Goal: Check status: Check status

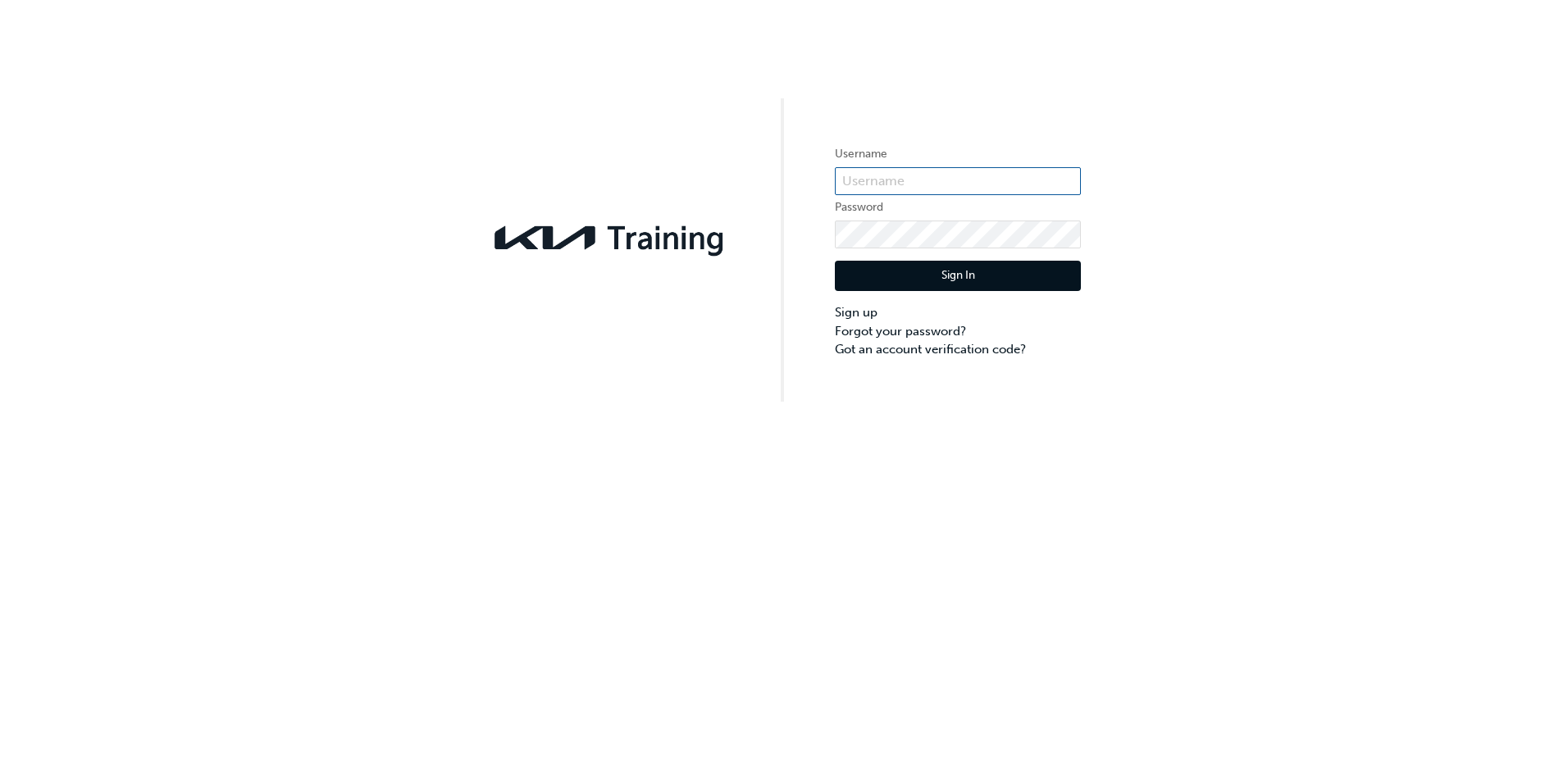
type input "KAUSW563"
click at [946, 276] on button "Sign In" at bounding box center [957, 277] width 246 height 31
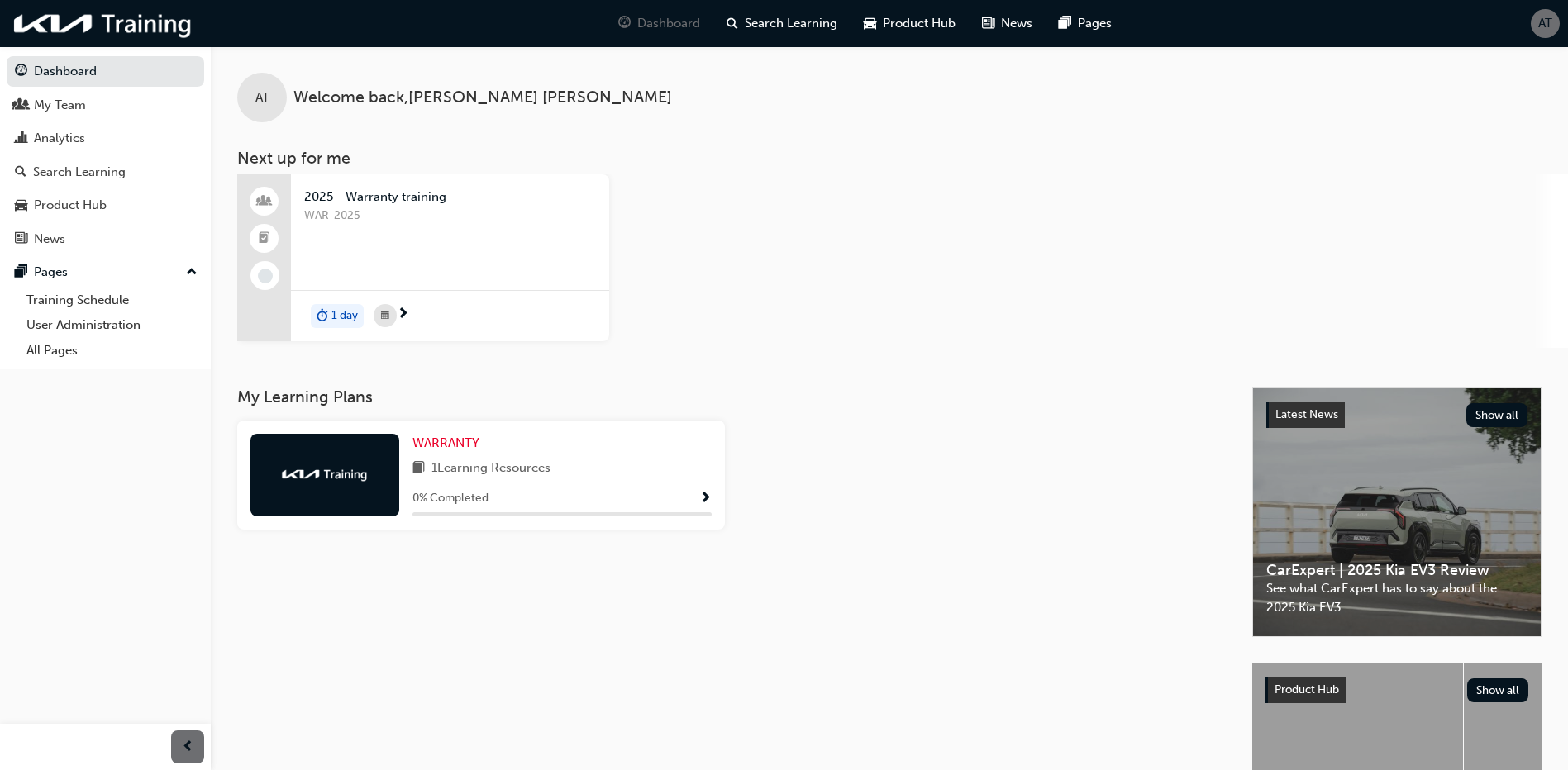
click at [396, 321] on span "next-icon" at bounding box center [402, 314] width 13 height 15
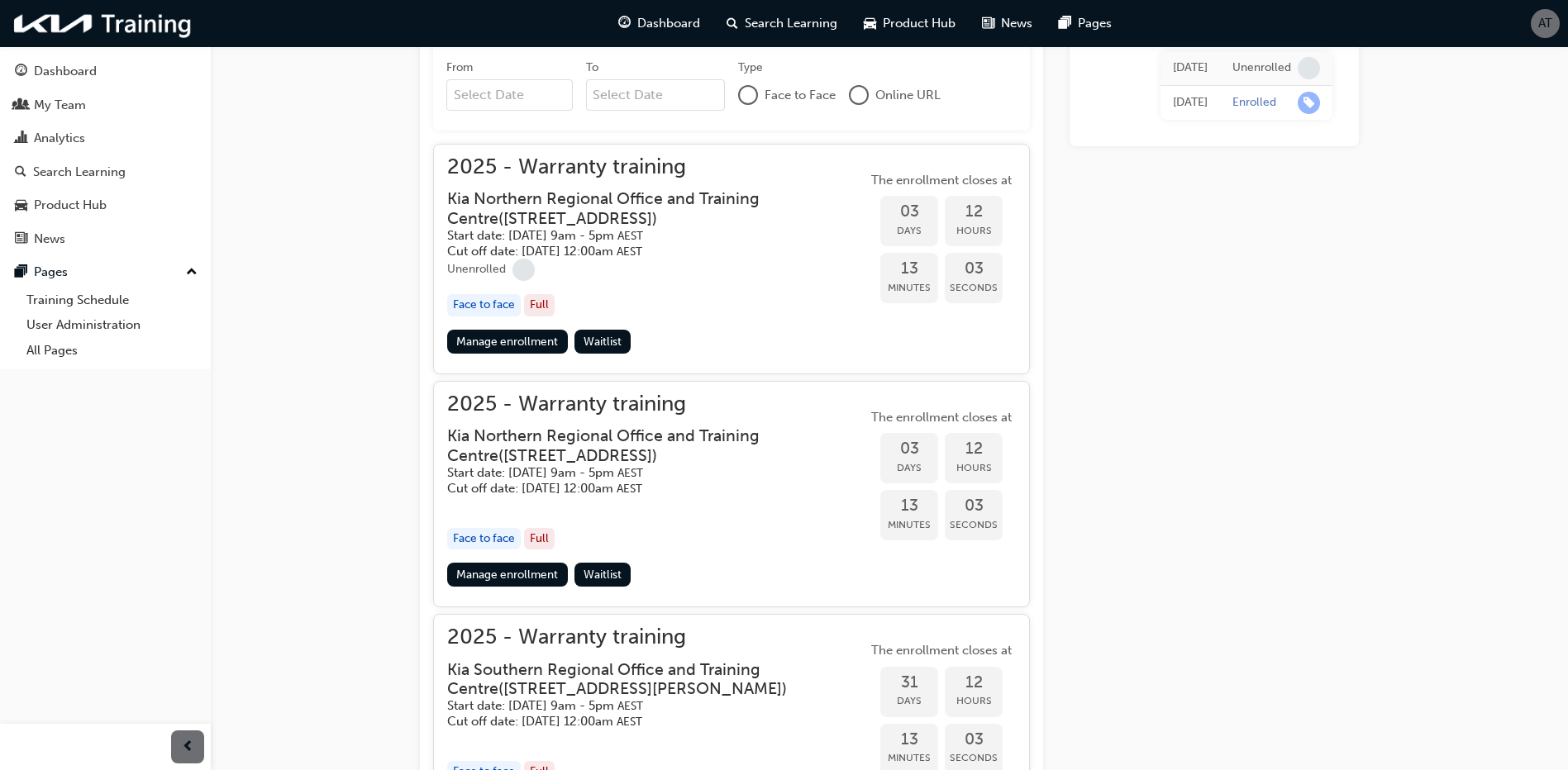
scroll to position [647, 0]
click at [613, 280] on div "2025 - Warranty training Kia Northern Regional Office and Training Centre ( [ST…" at bounding box center [656, 243] width 420 height 172
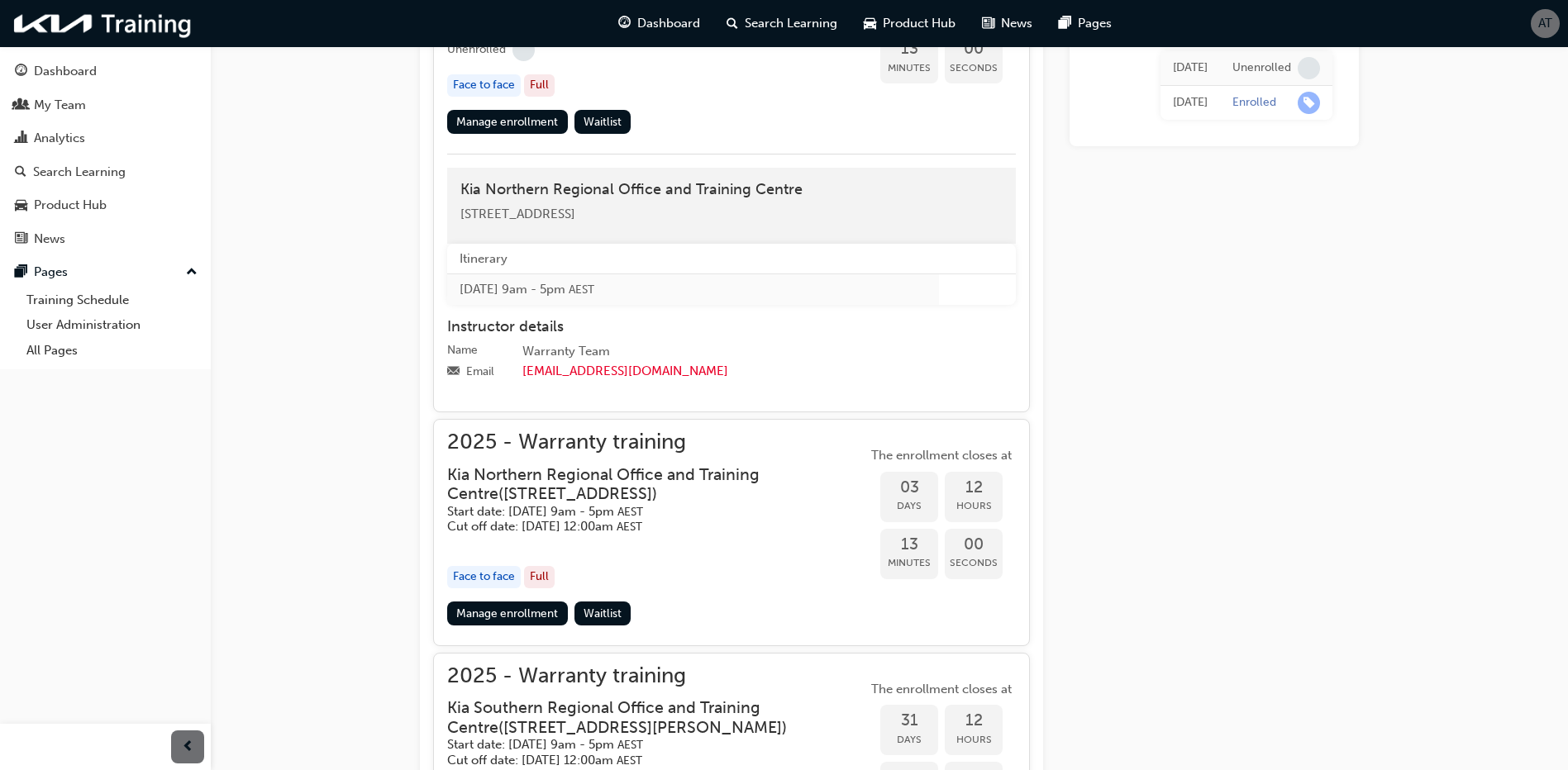
scroll to position [894, 0]
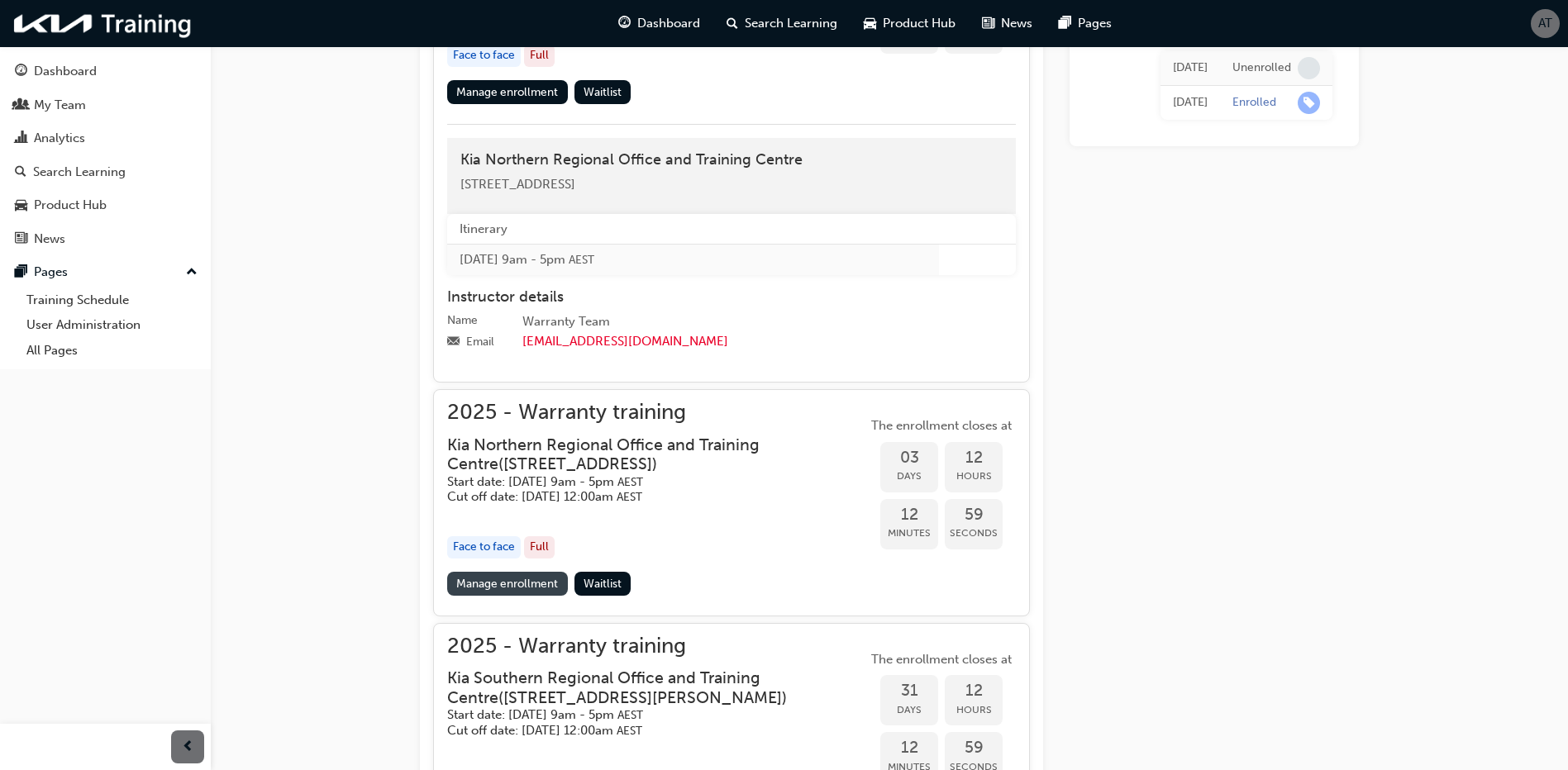
click at [512, 581] on link "Manage enrollment" at bounding box center [507, 584] width 120 height 23
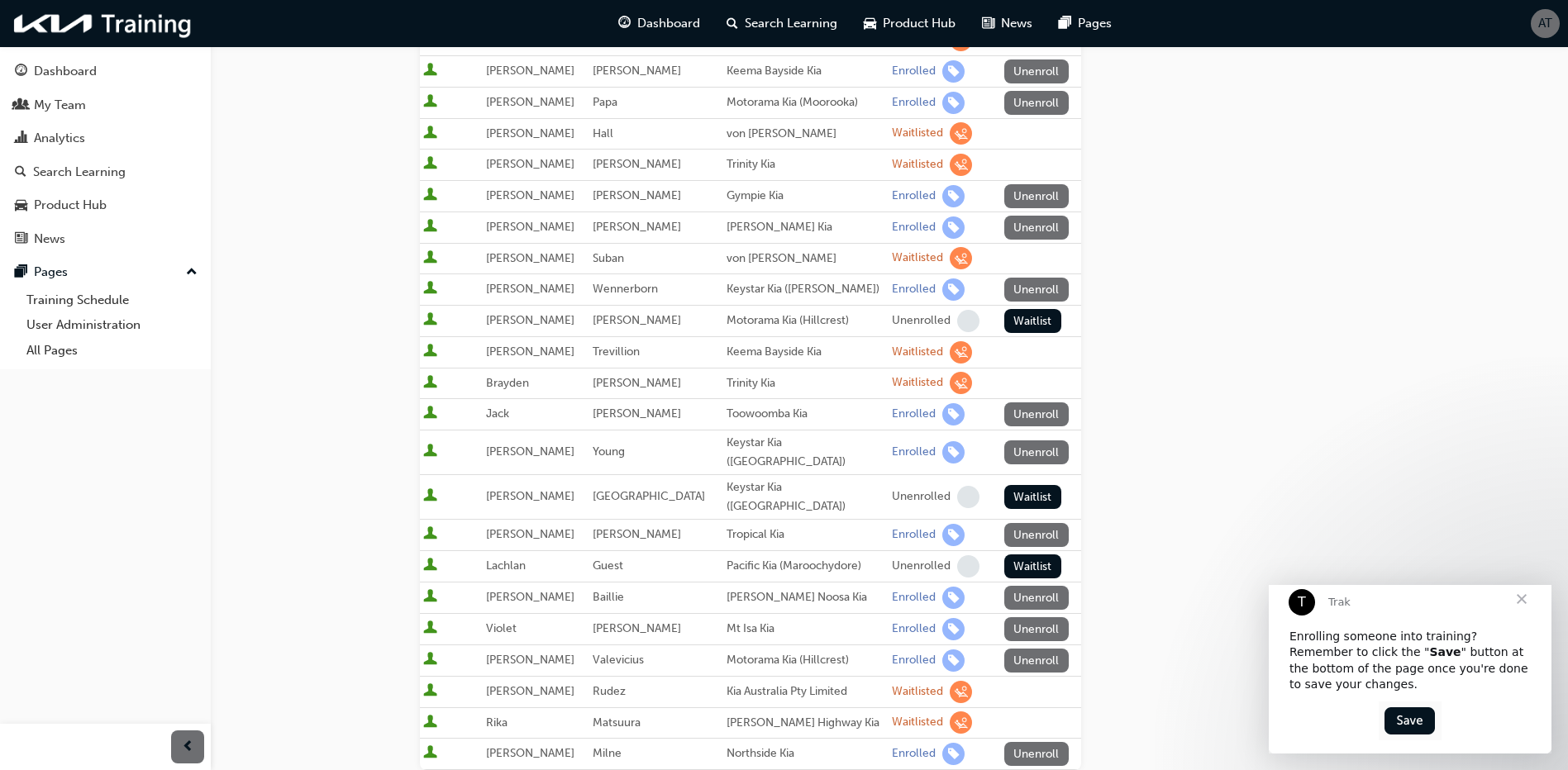
scroll to position [331, 0]
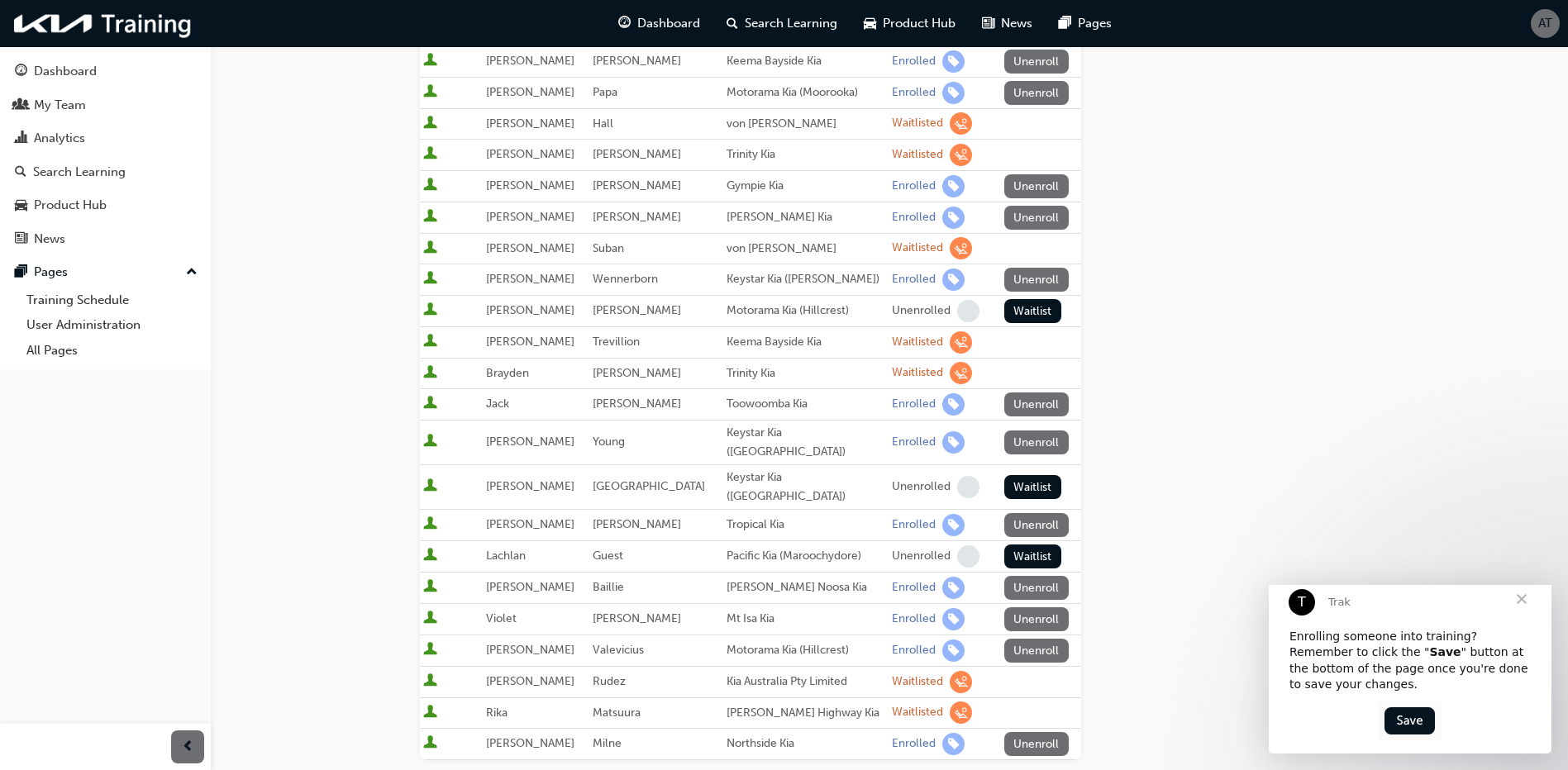
click at [1525, 615] on span "Close" at bounding box center [1521, 599] width 60 height 60
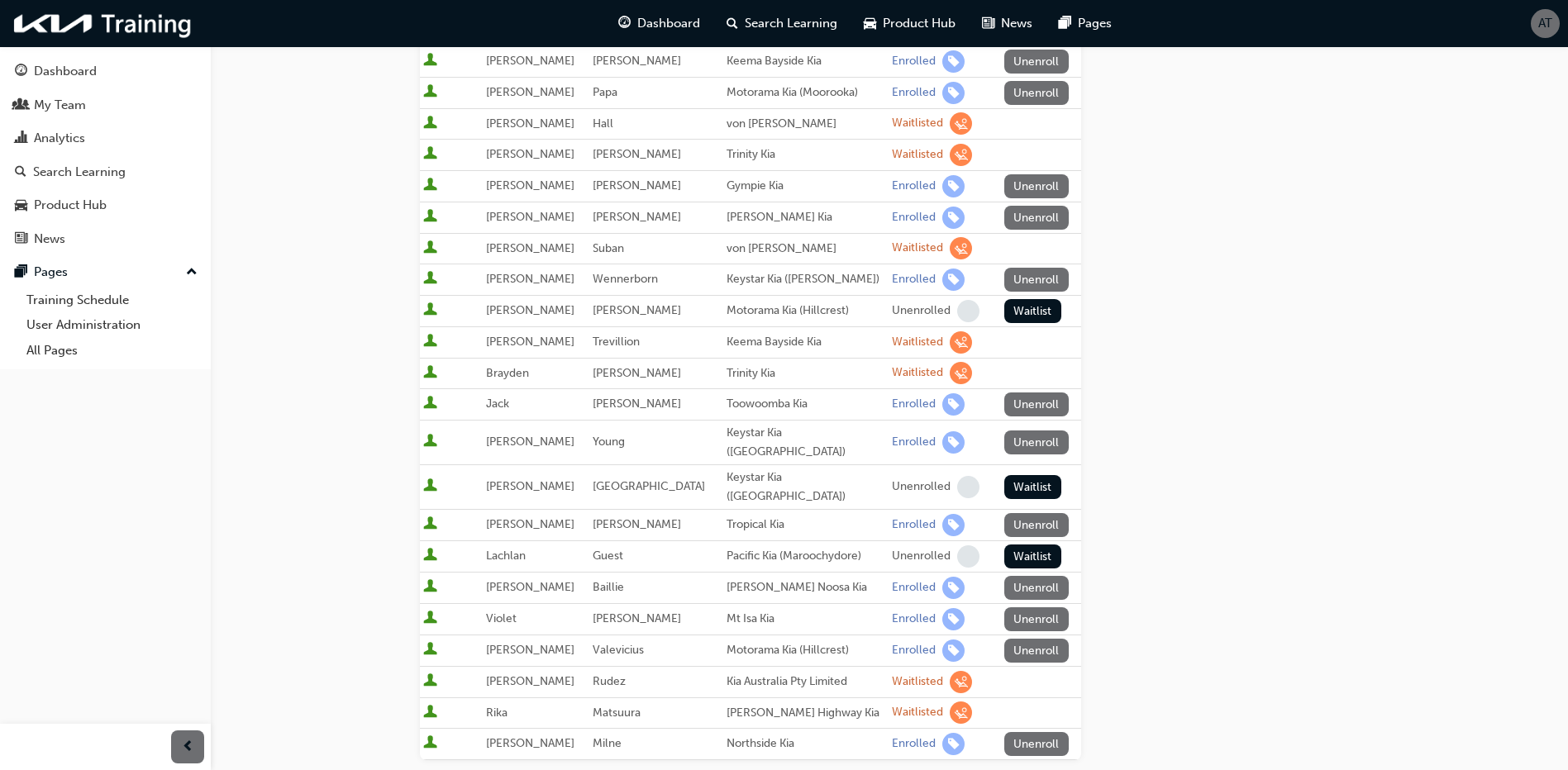
scroll to position [248, 0]
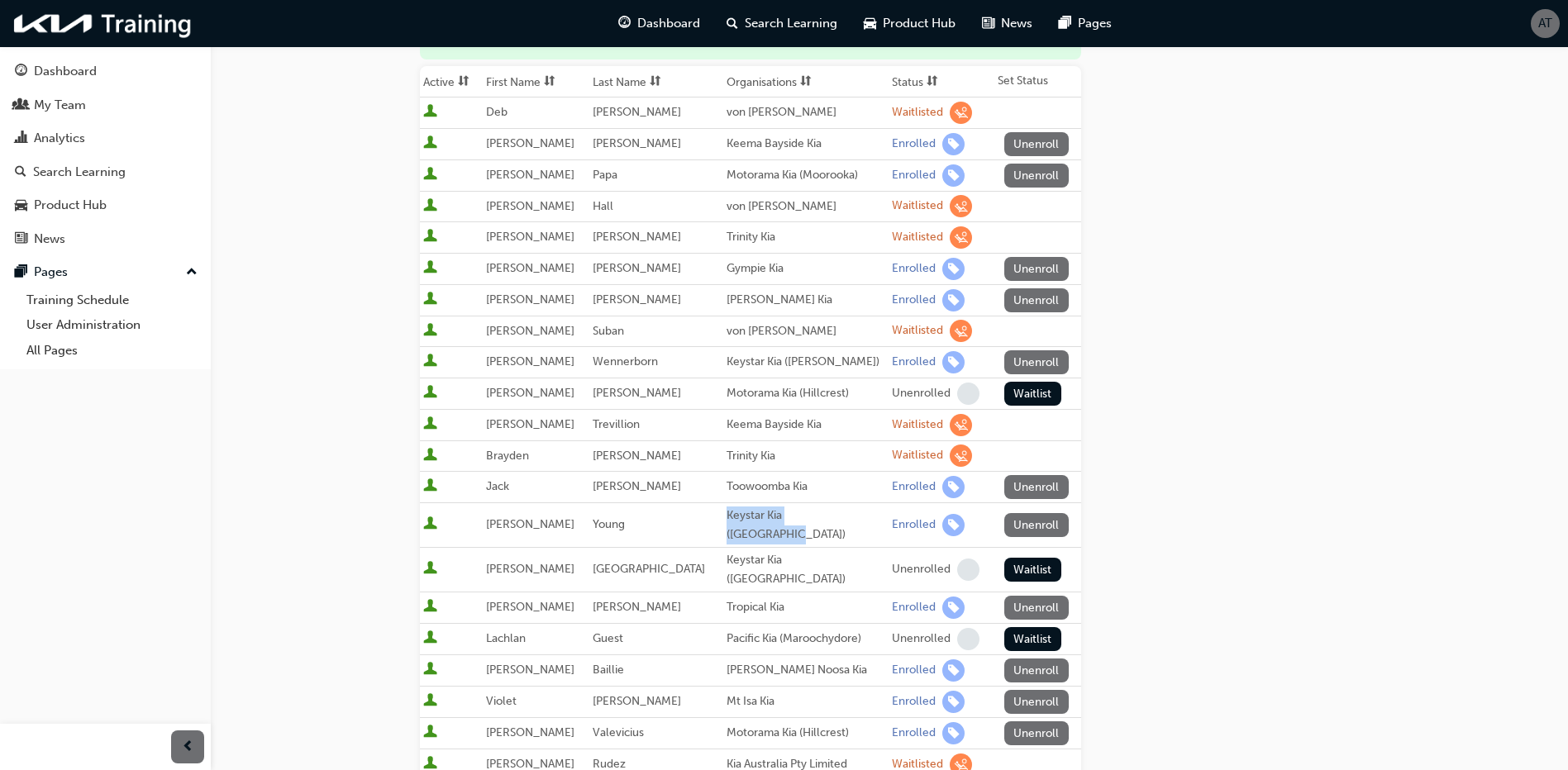
drag, startPoint x: 823, startPoint y: 520, endPoint x: 703, endPoint y: 517, distance: 120.0
click at [727, 517] on div "Keystar Kia ([GEOGRAPHIC_DATA])" at bounding box center [806, 525] width 158 height 37
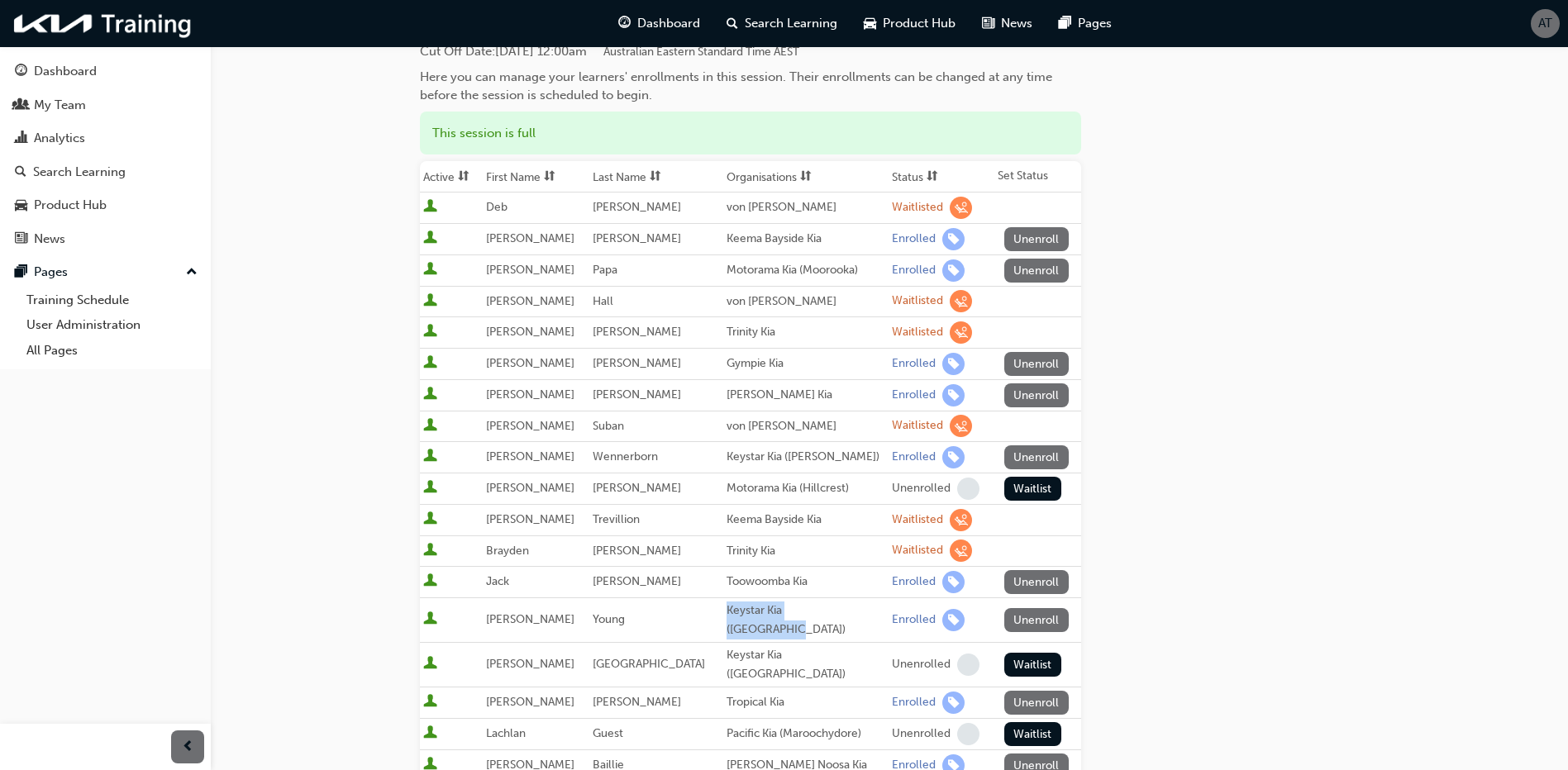
scroll to position [0, 0]
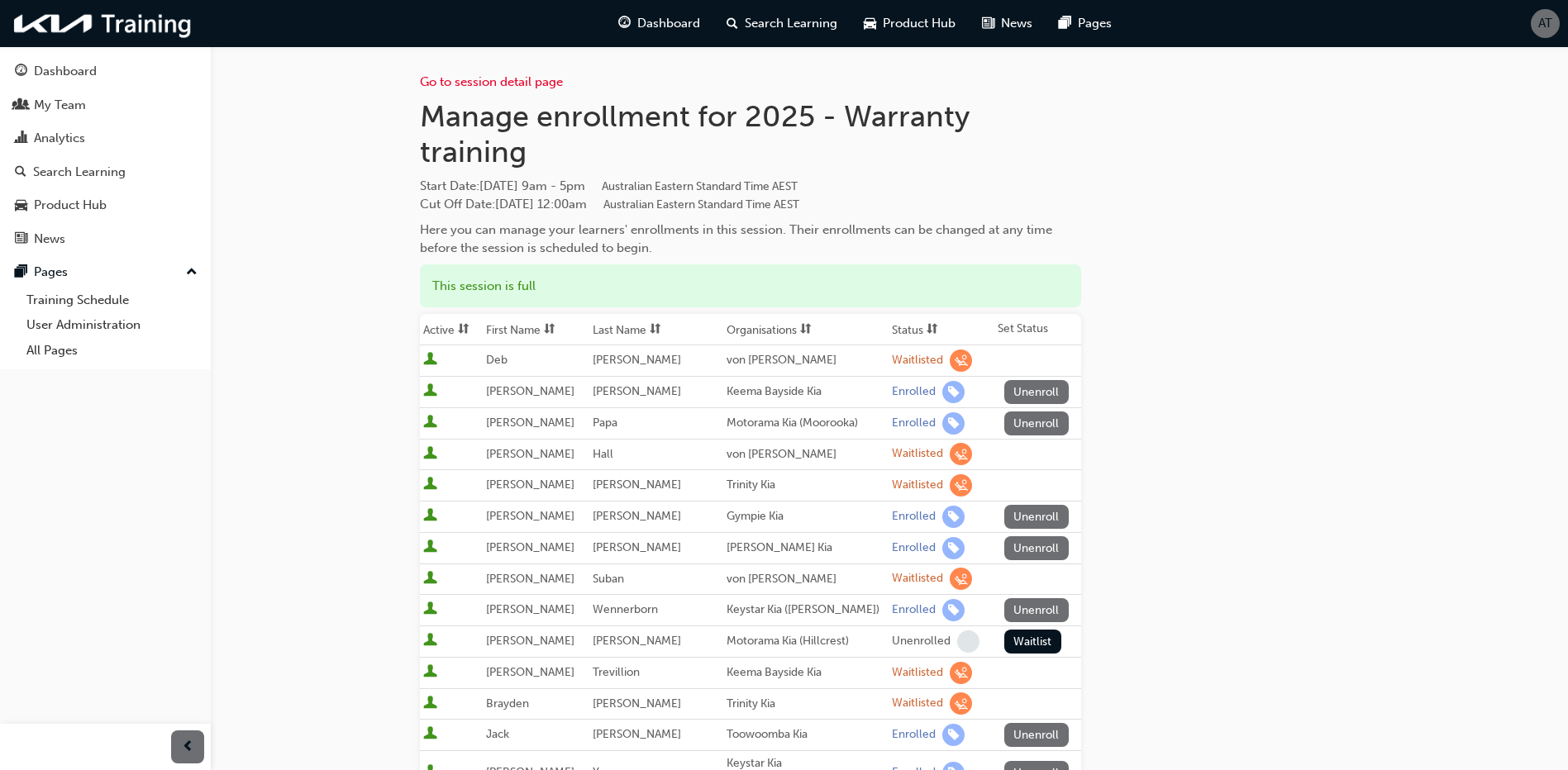
click at [888, 330] on th "Status" at bounding box center [941, 330] width 106 height 31
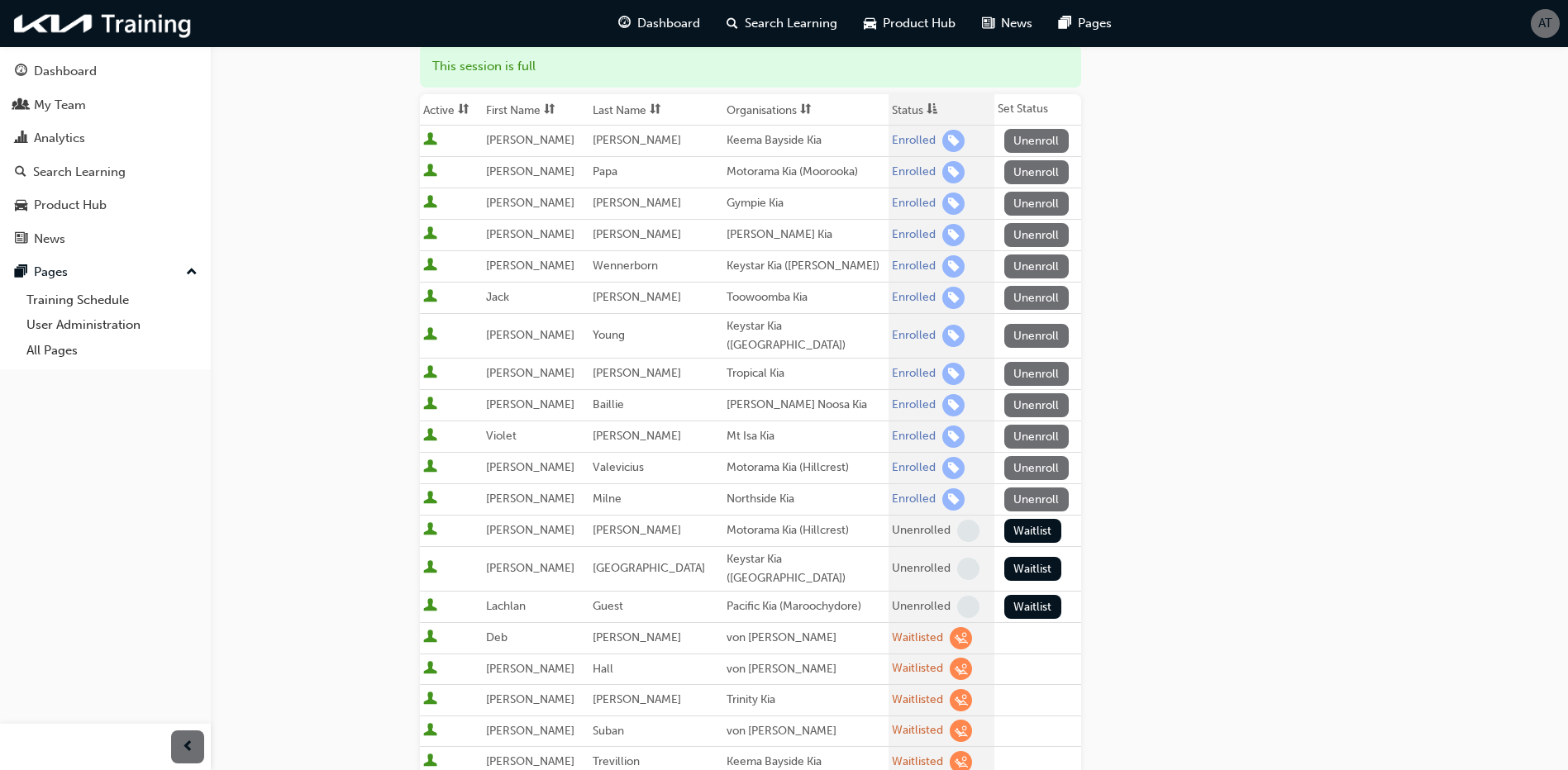
scroll to position [248, 0]
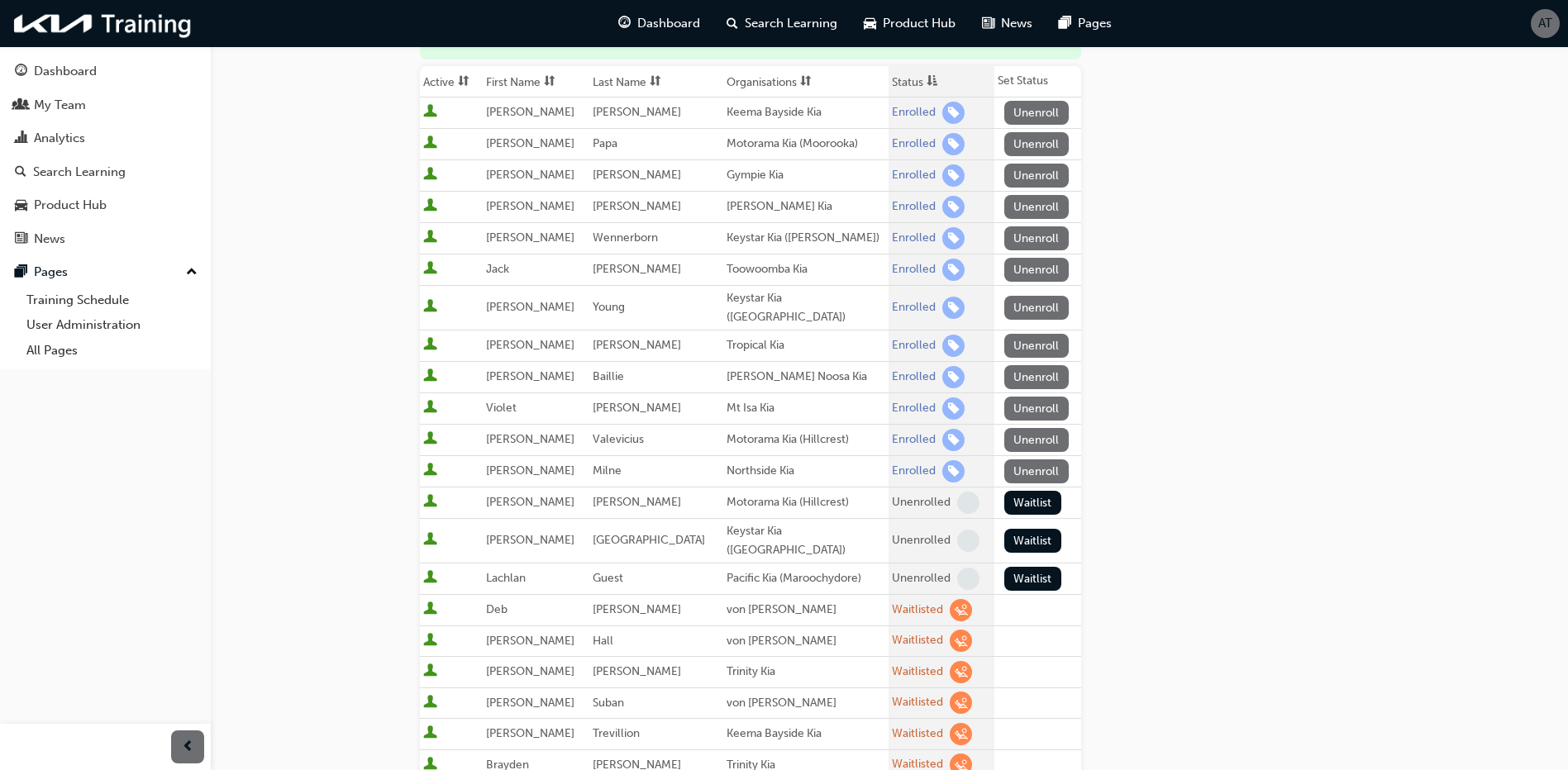
click at [1328, 336] on div "Go to session detail page Manage enrollment for 2025 - Warranty training Start …" at bounding box center [889, 456] width 939 height 1316
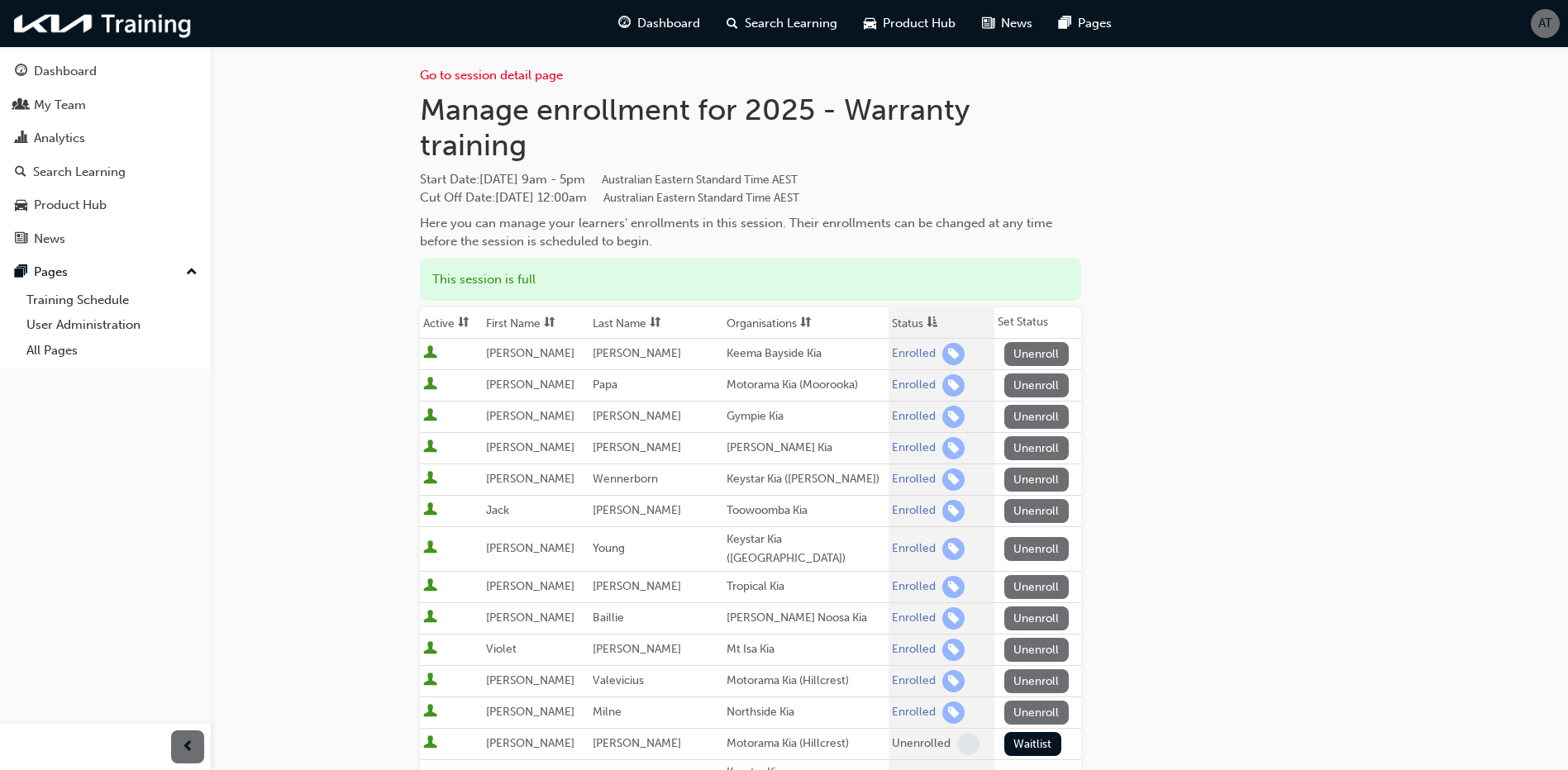
scroll to position [0, 0]
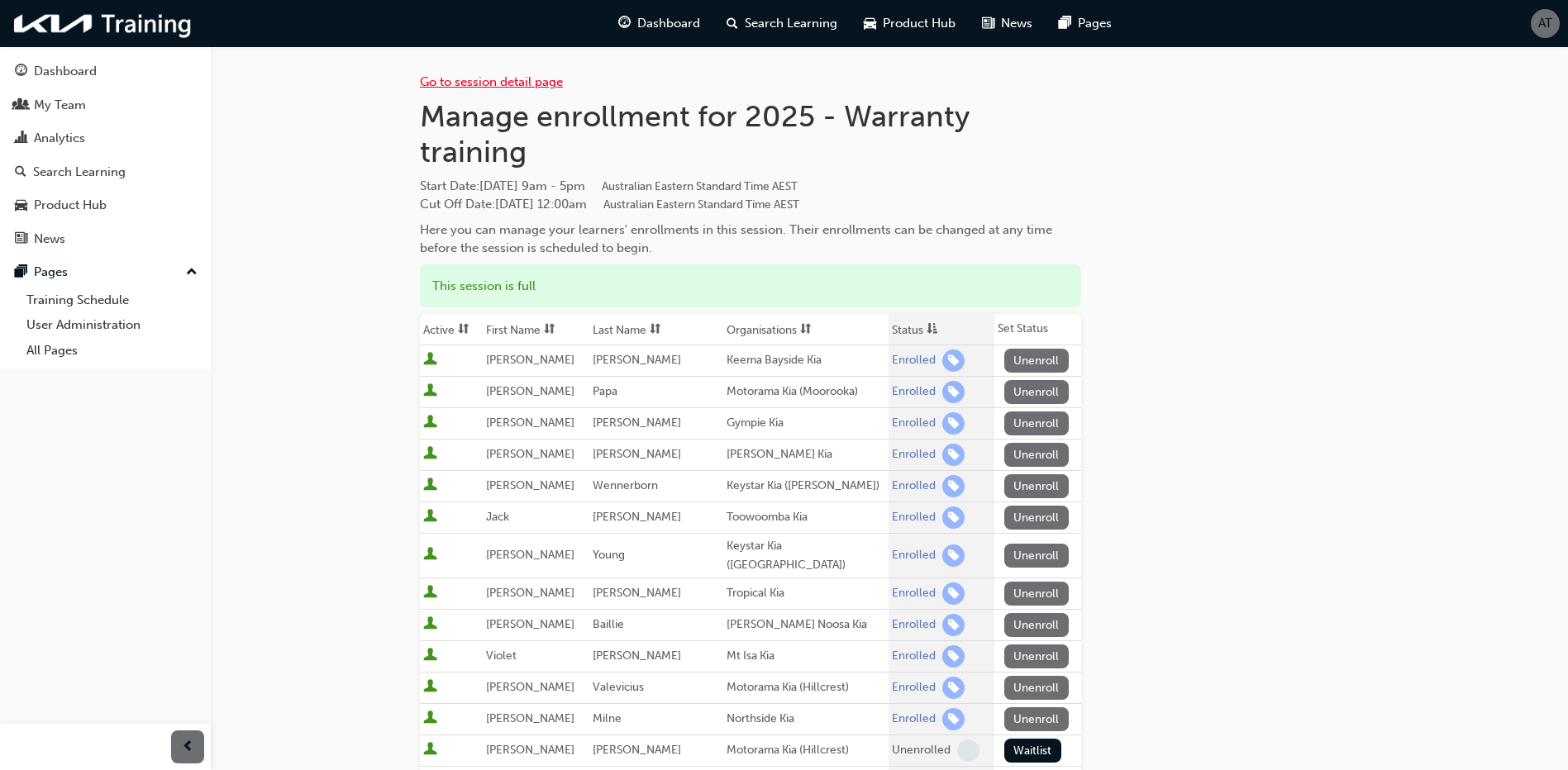
click at [515, 80] on link "Go to session detail page" at bounding box center [491, 81] width 143 height 15
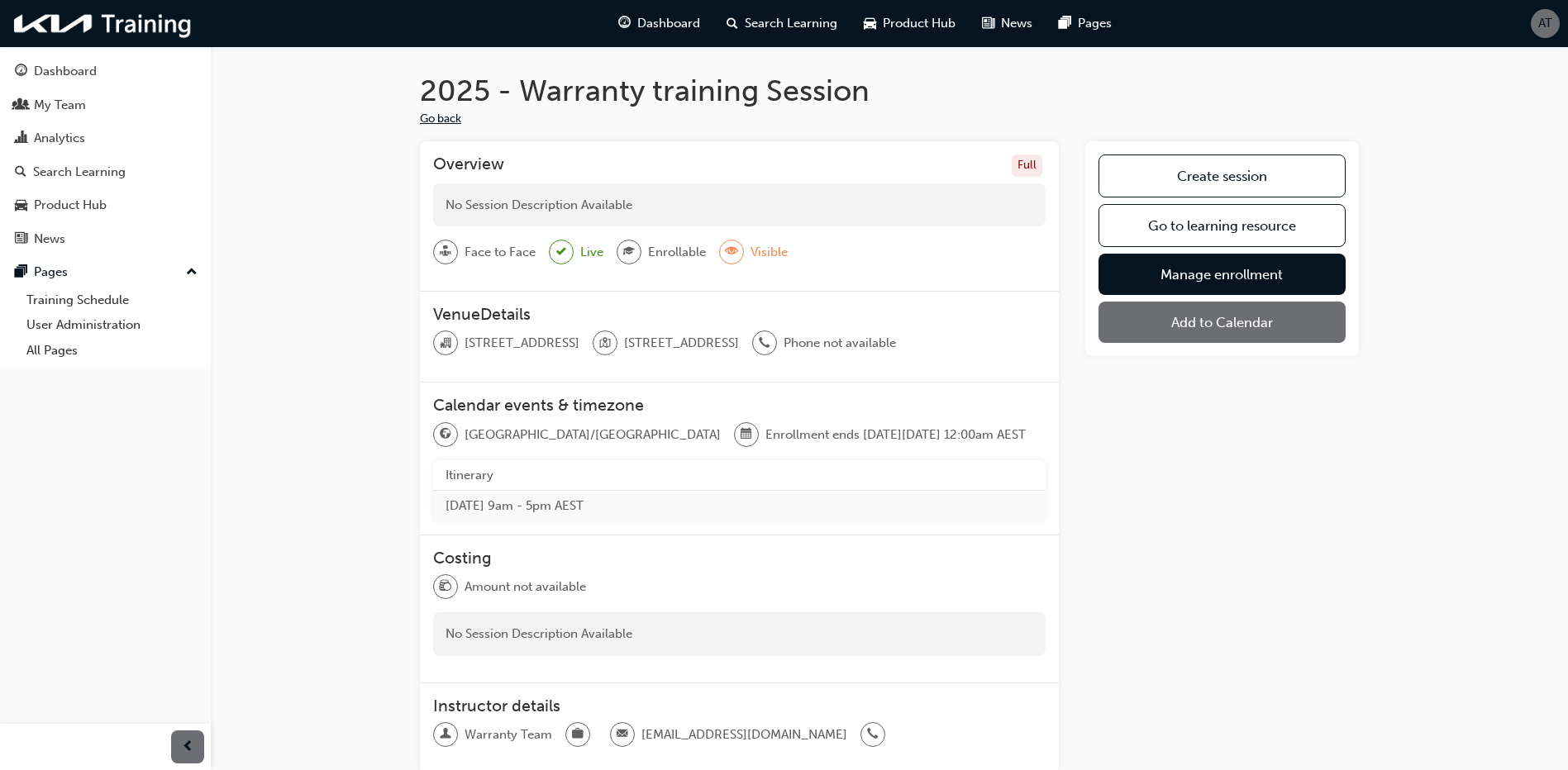
click at [440, 119] on button "Go back" at bounding box center [440, 118] width 41 height 19
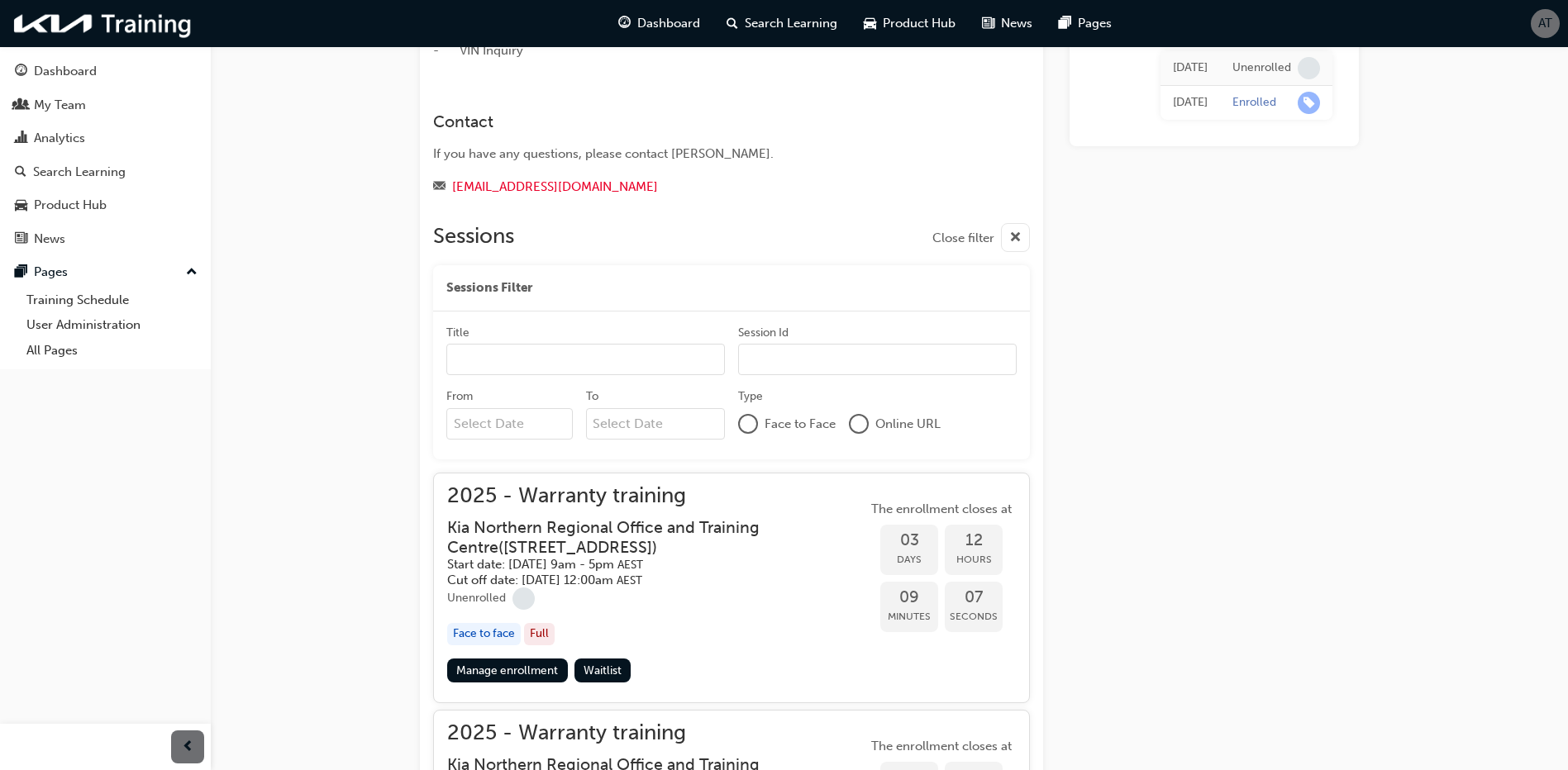
scroll to position [398, 0]
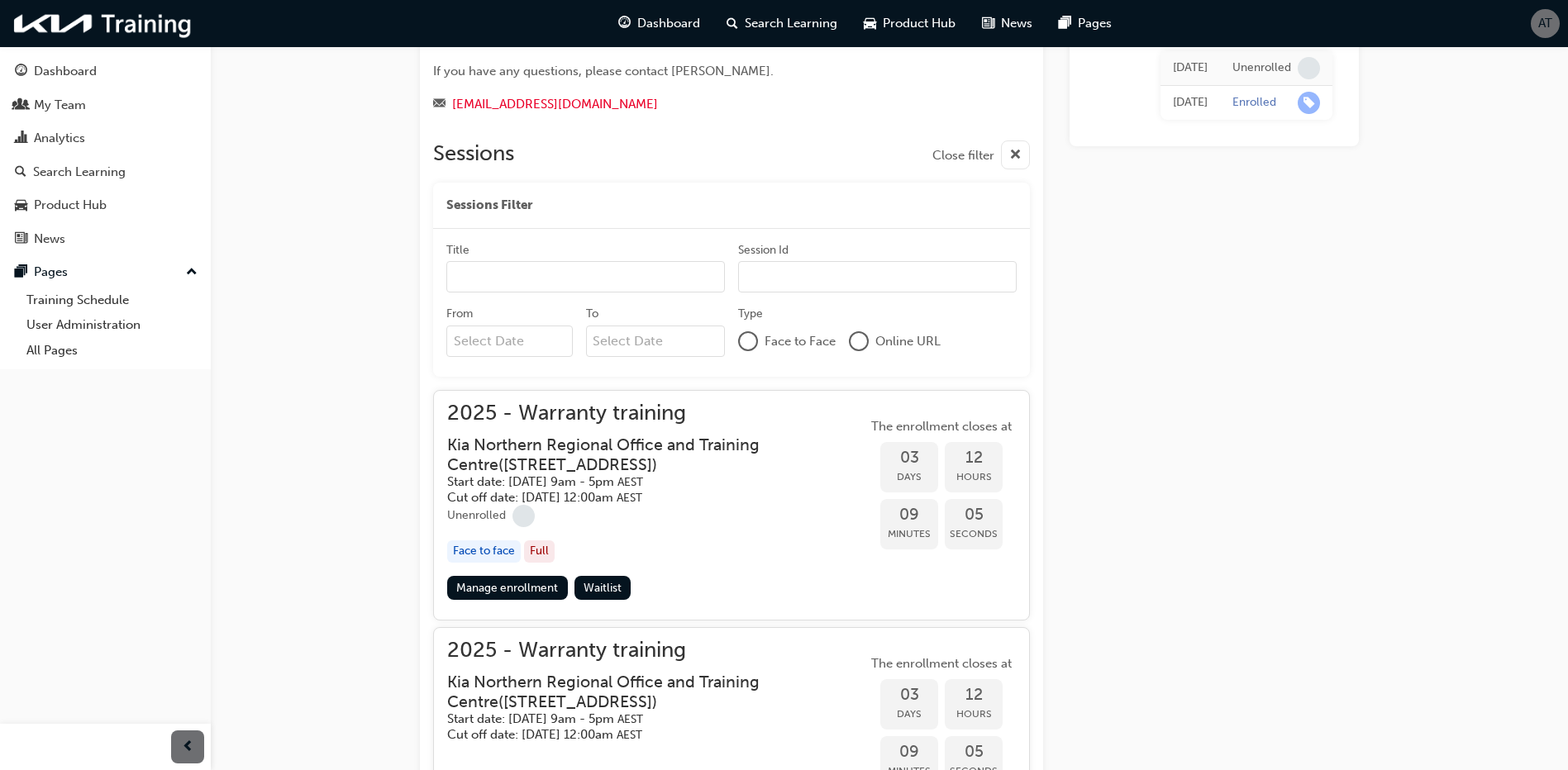
drag, startPoint x: 529, startPoint y: 588, endPoint x: 547, endPoint y: 589, distance: 18.0
click at [529, 588] on link "Manage enrollment" at bounding box center [507, 588] width 120 height 23
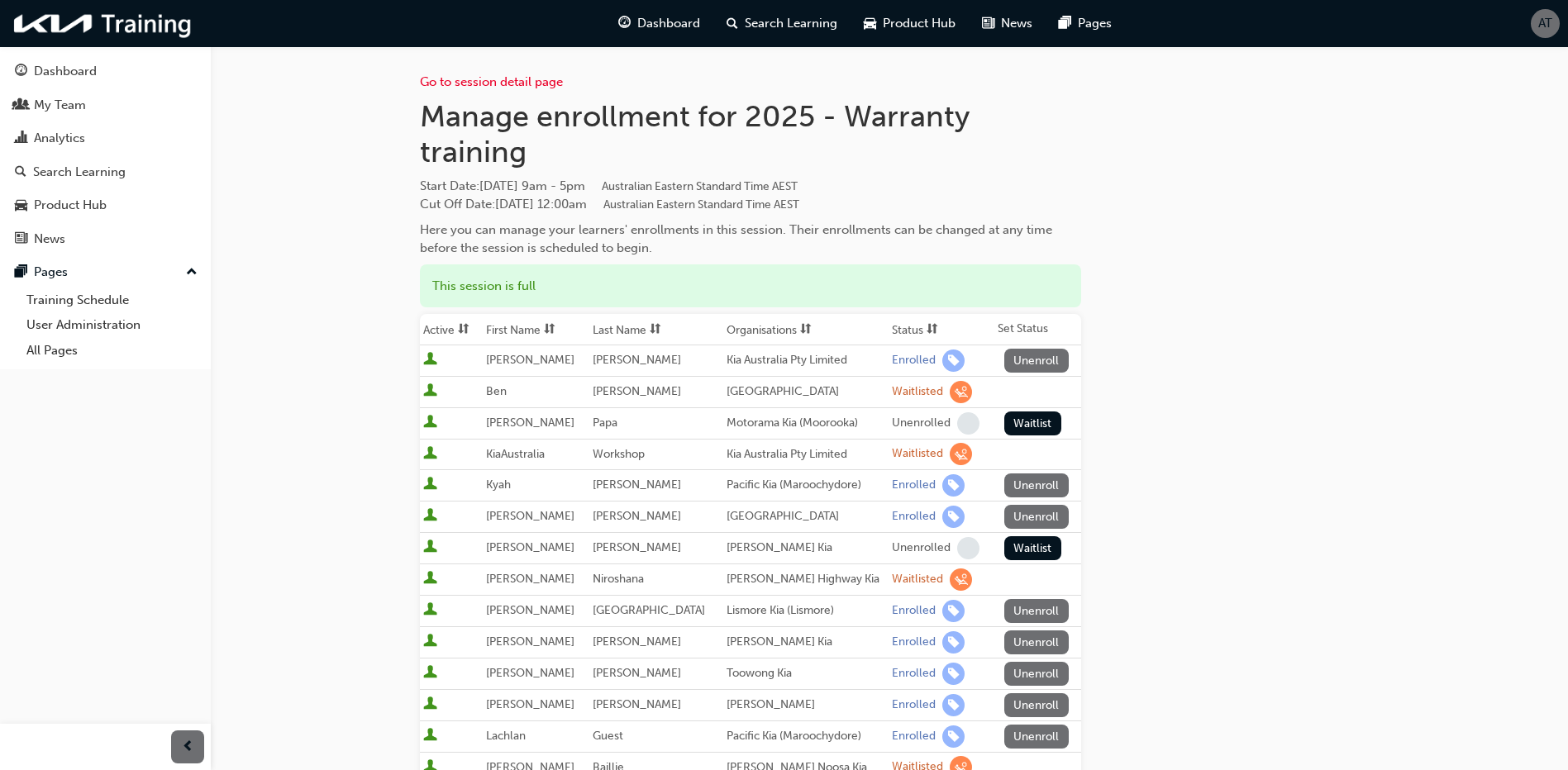
scroll to position [82, 0]
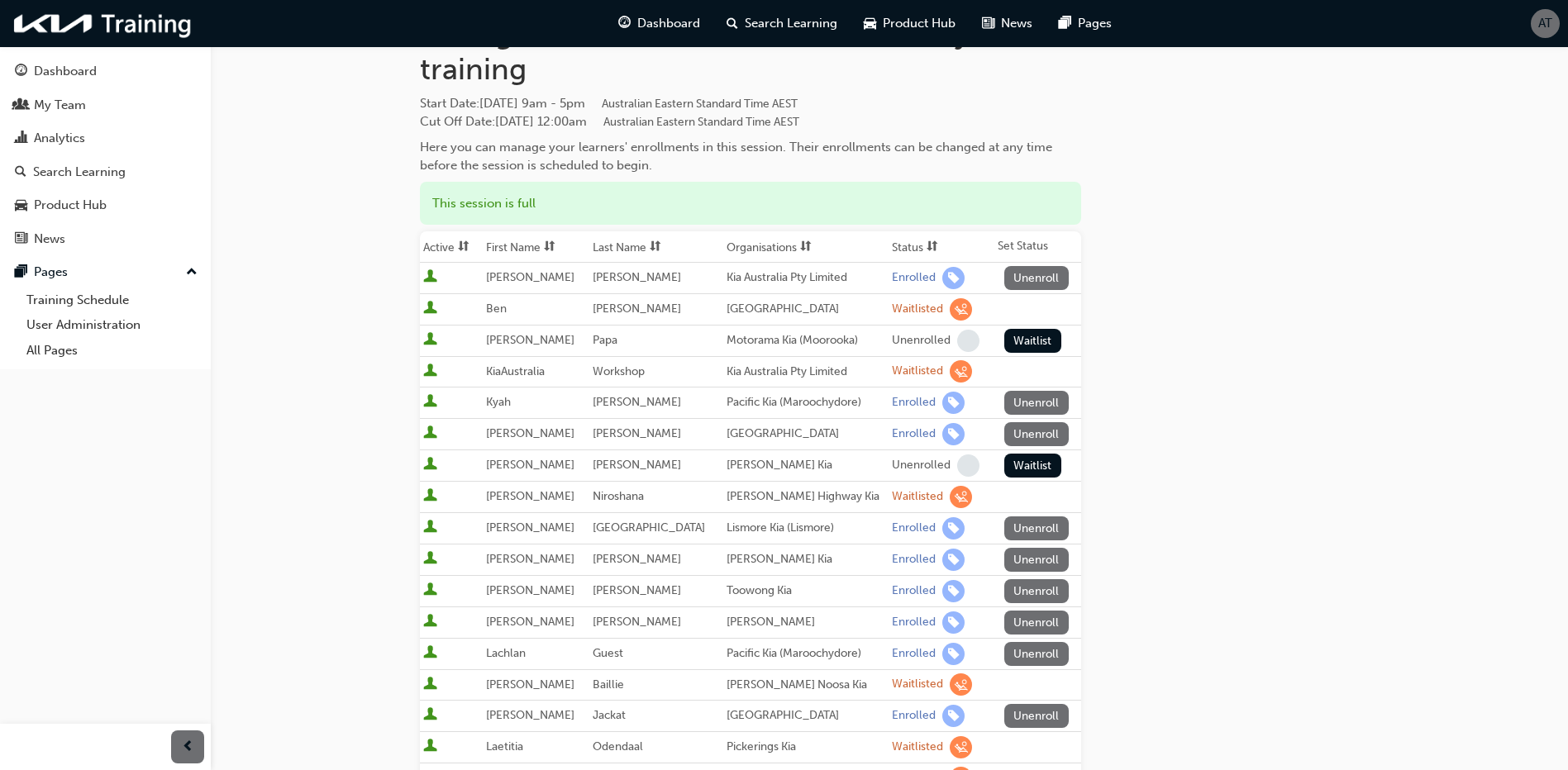
click at [892, 248] on th "Status" at bounding box center [941, 248] width 106 height 31
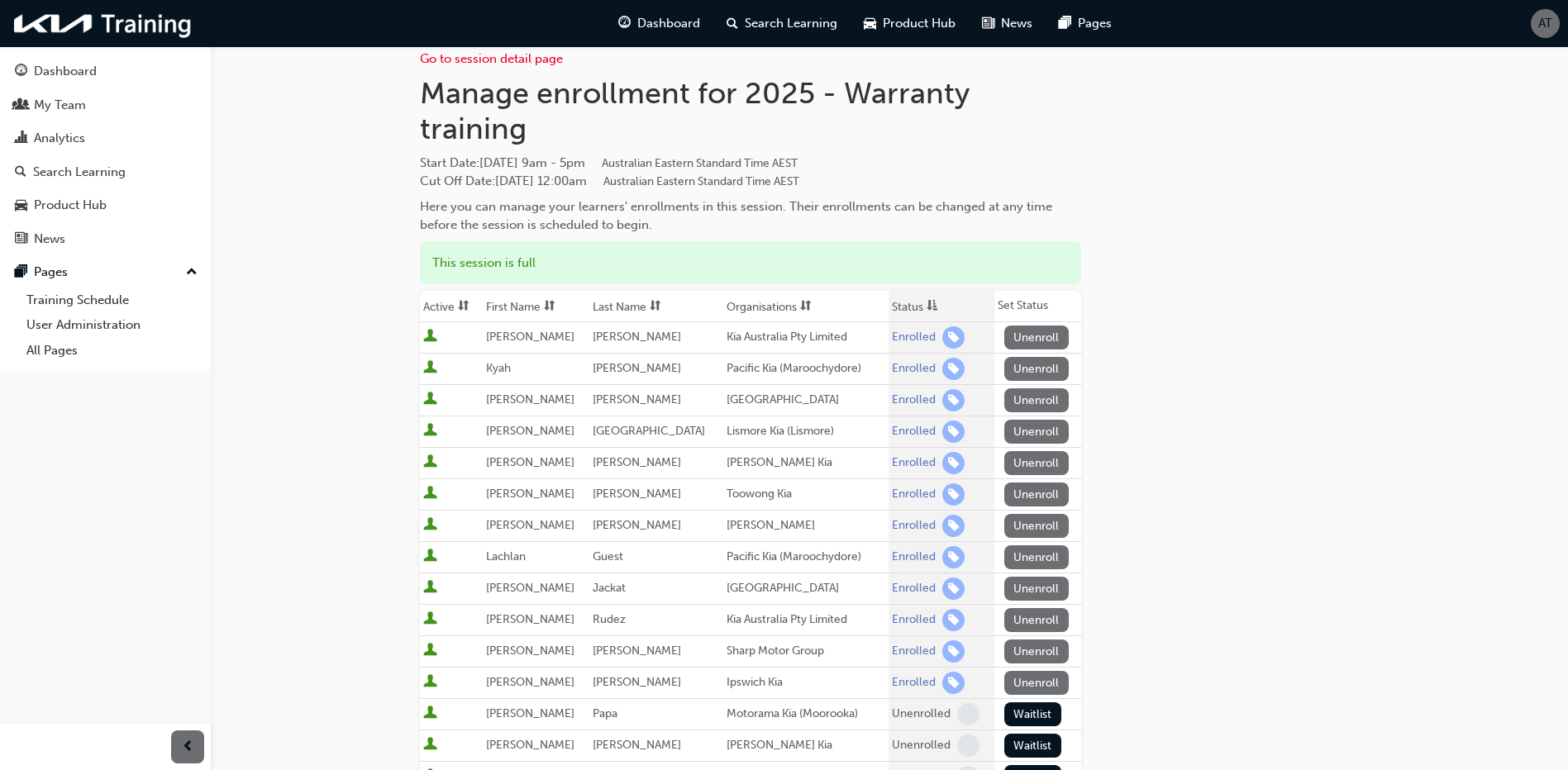
scroll to position [0, 0]
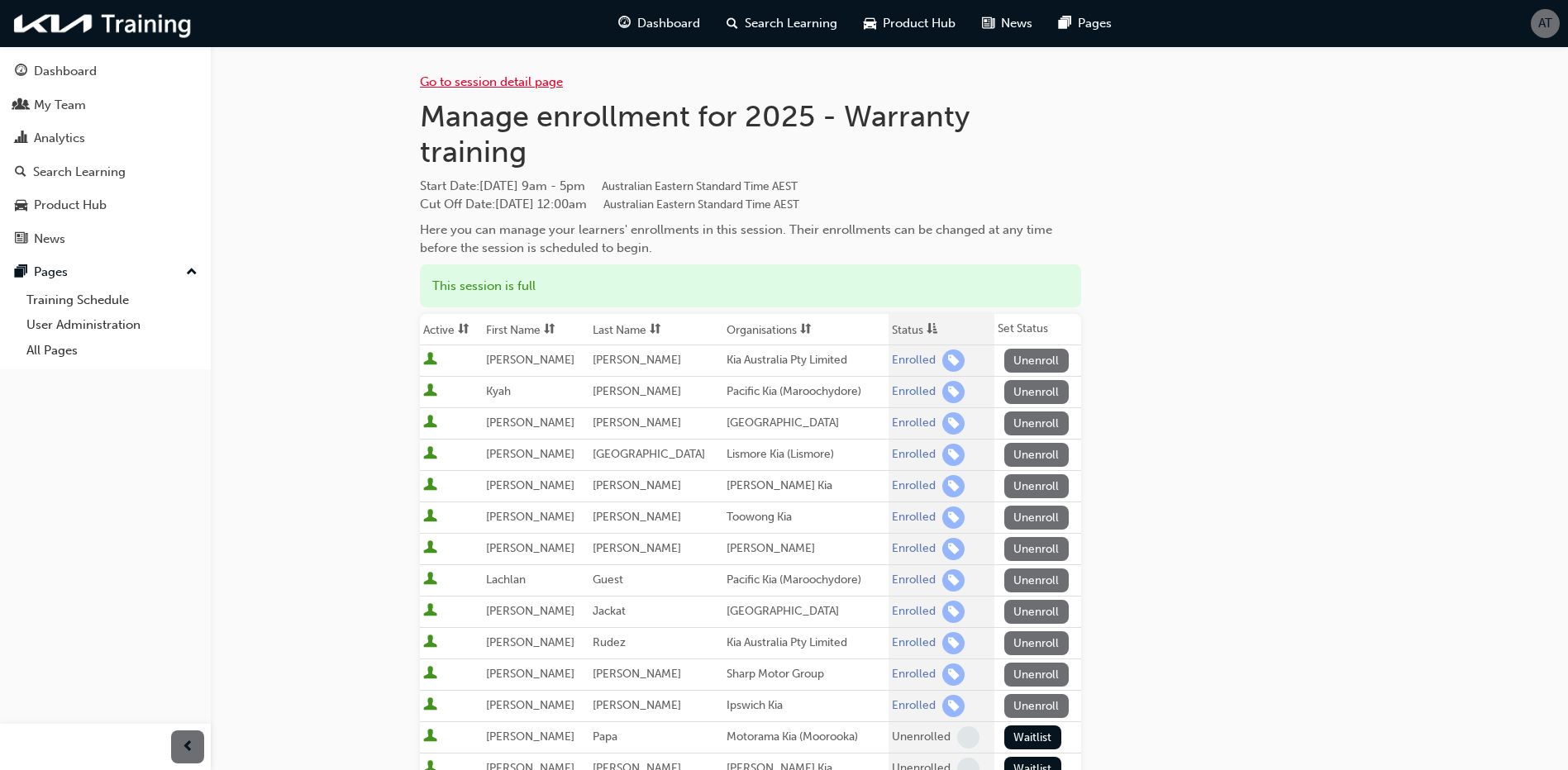
click at [470, 75] on link "Go to session detail page" at bounding box center [491, 81] width 143 height 15
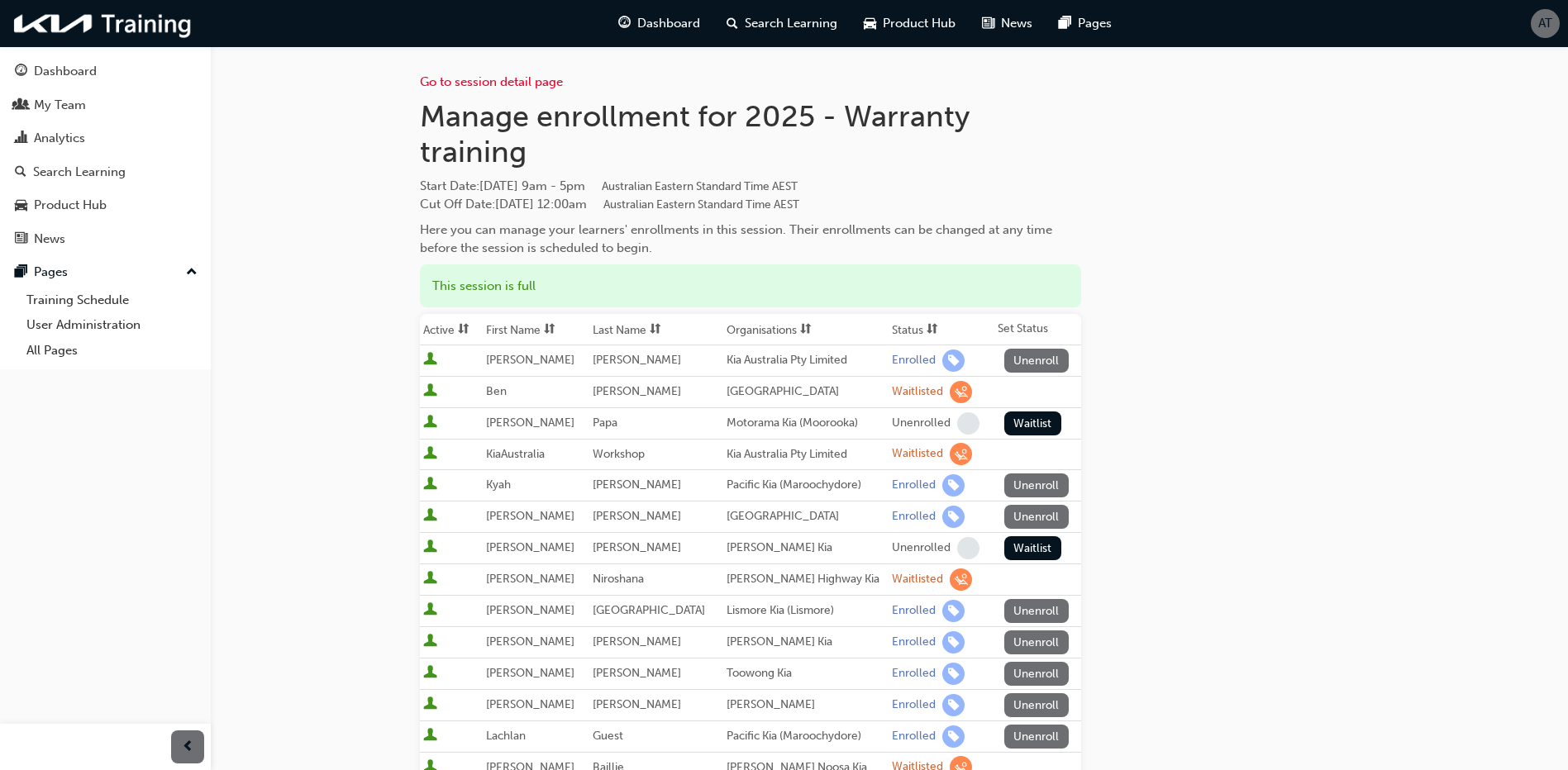
scroll to position [82, 0]
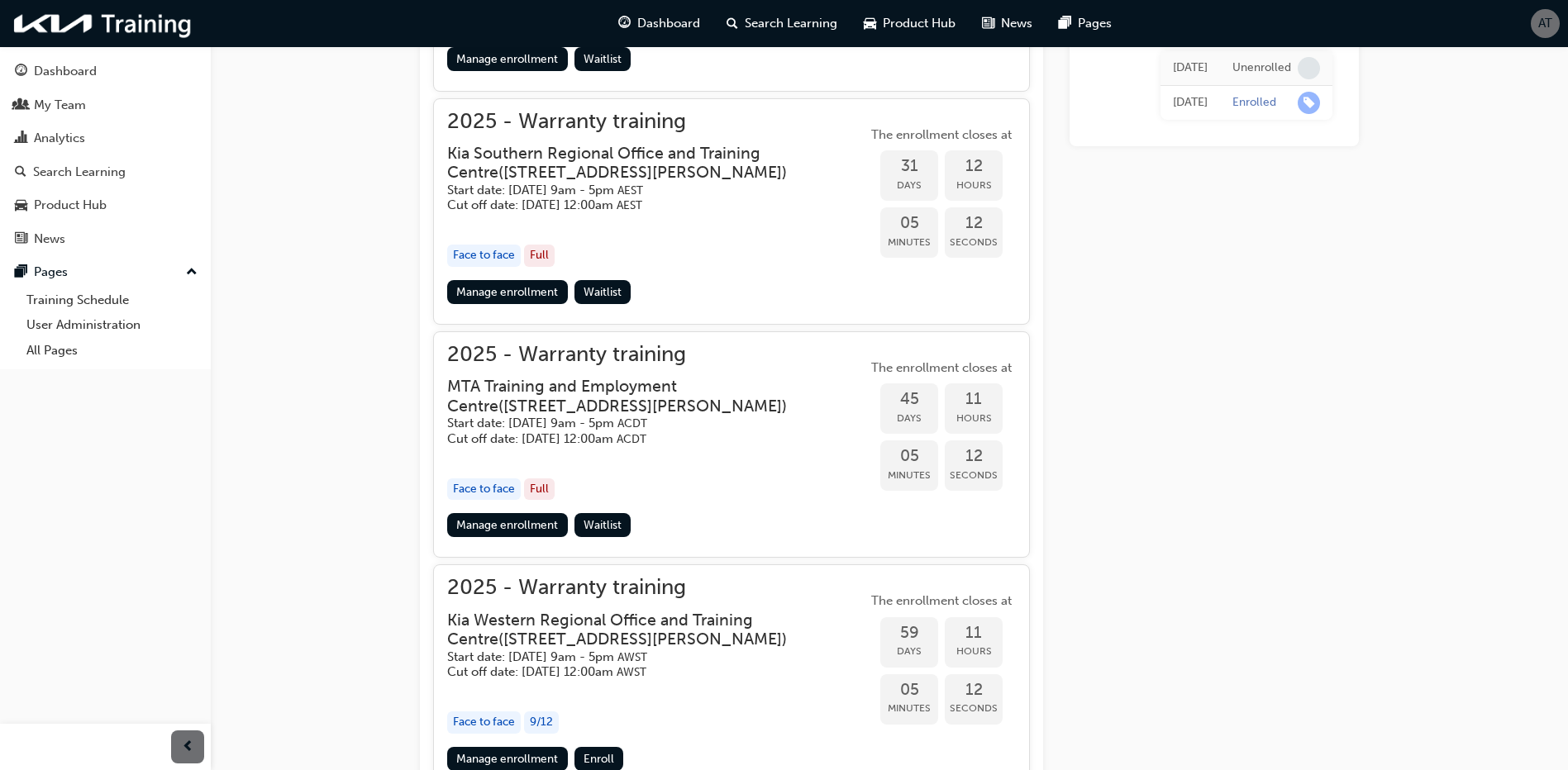
scroll to position [1643, 0]
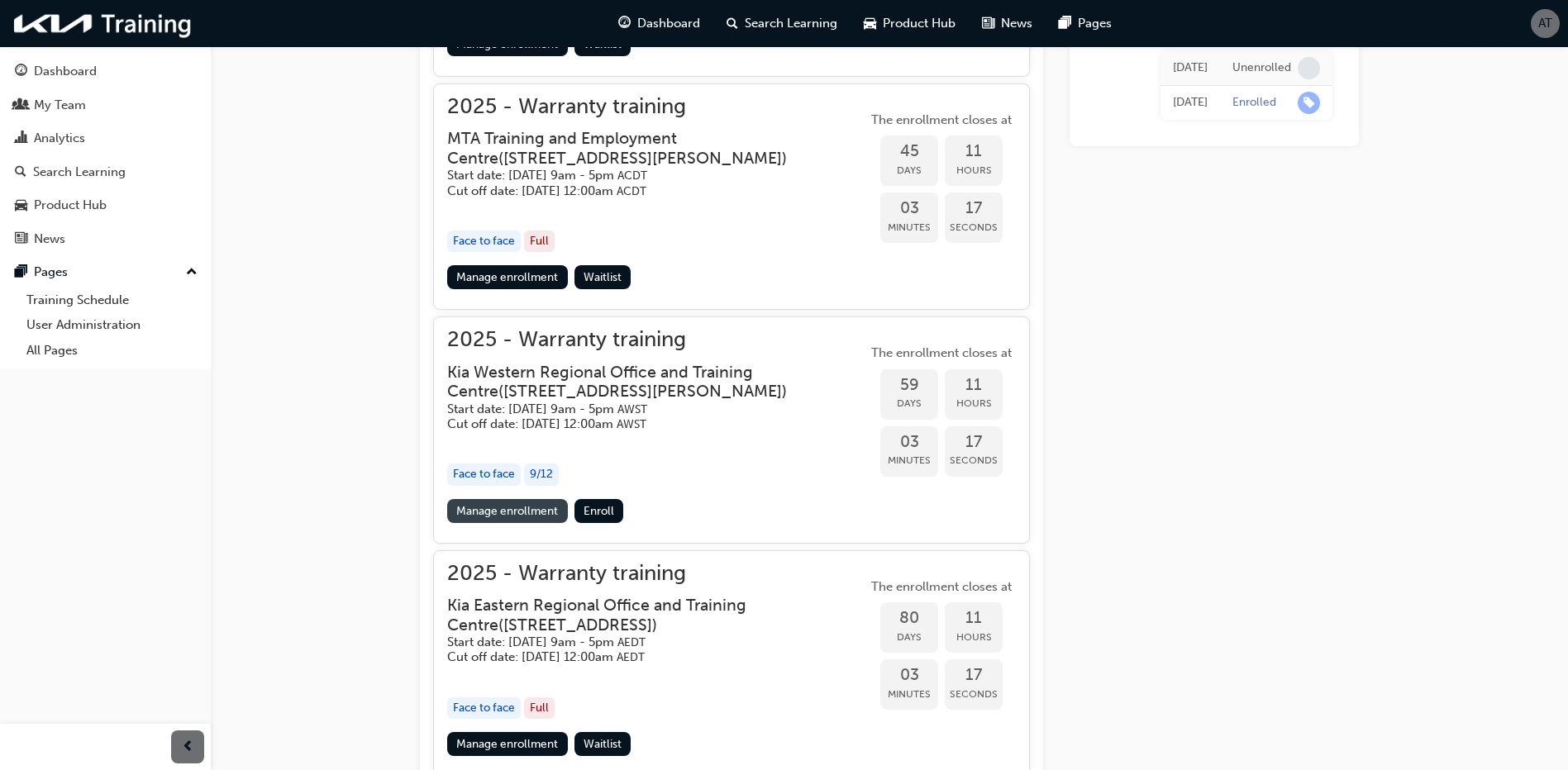
click at [468, 523] on link "Manage enrollment" at bounding box center [507, 511] width 120 height 23
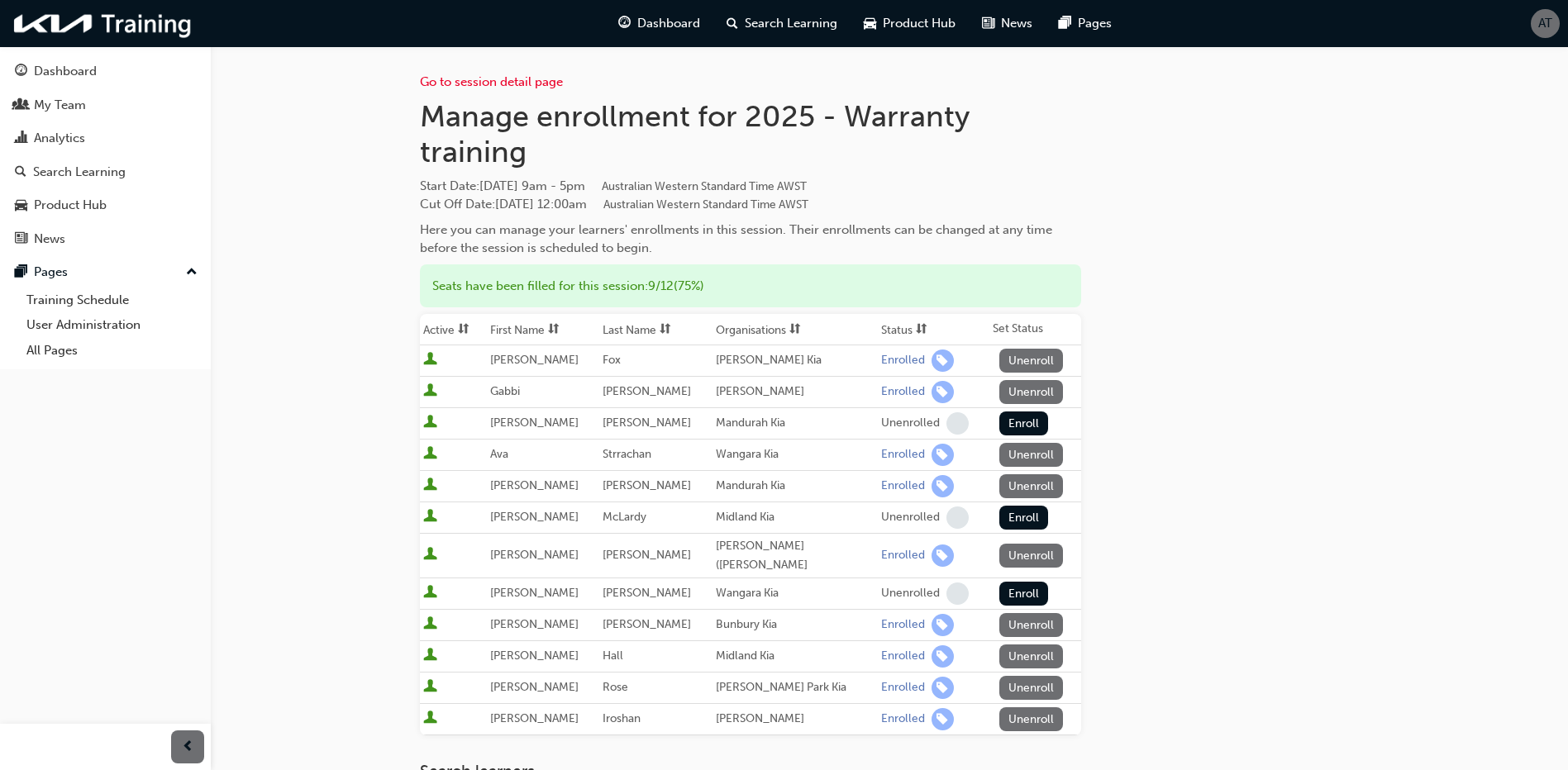
click at [879, 322] on th "Status" at bounding box center [933, 330] width 112 height 31
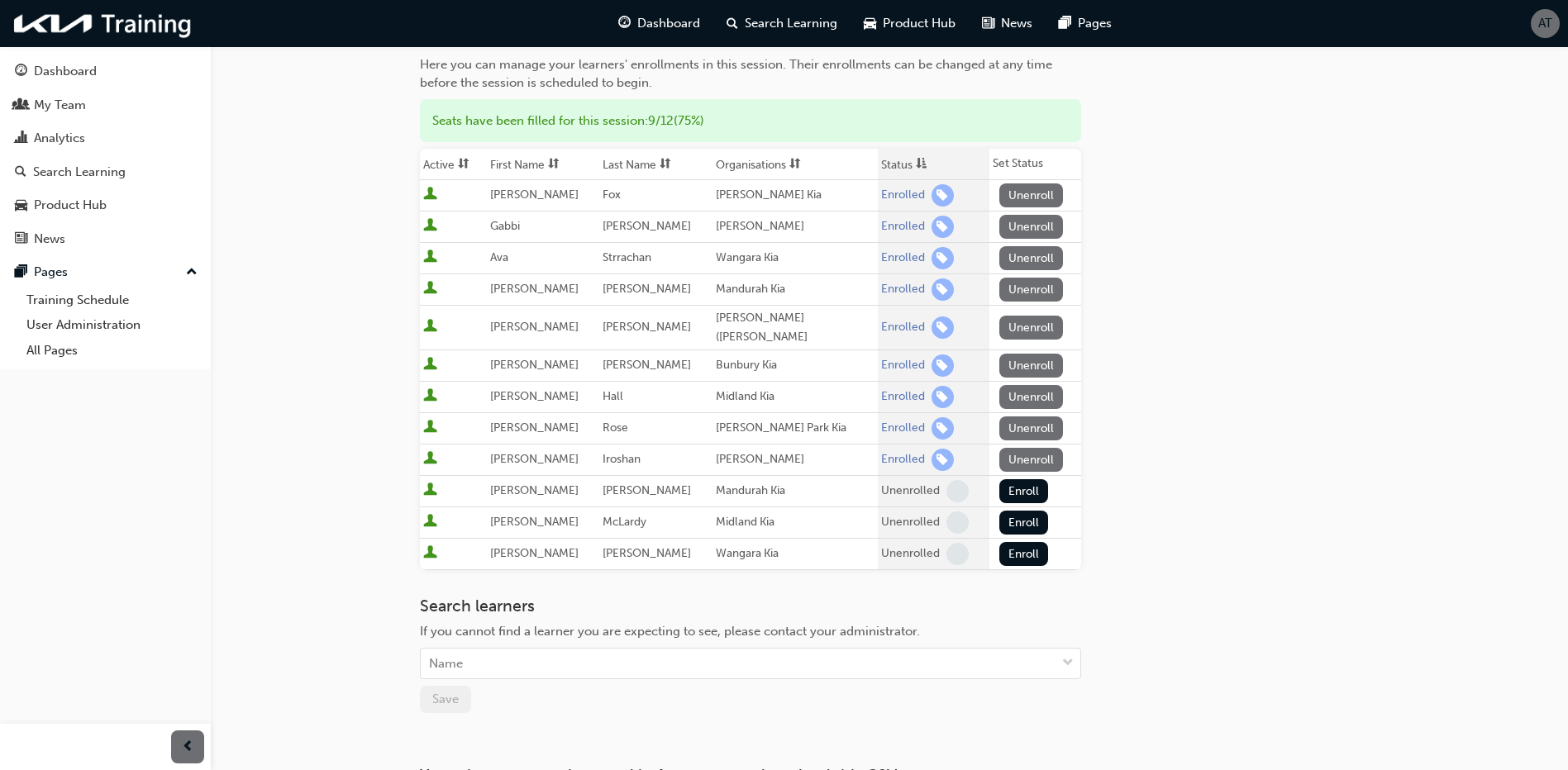
scroll to position [82, 0]
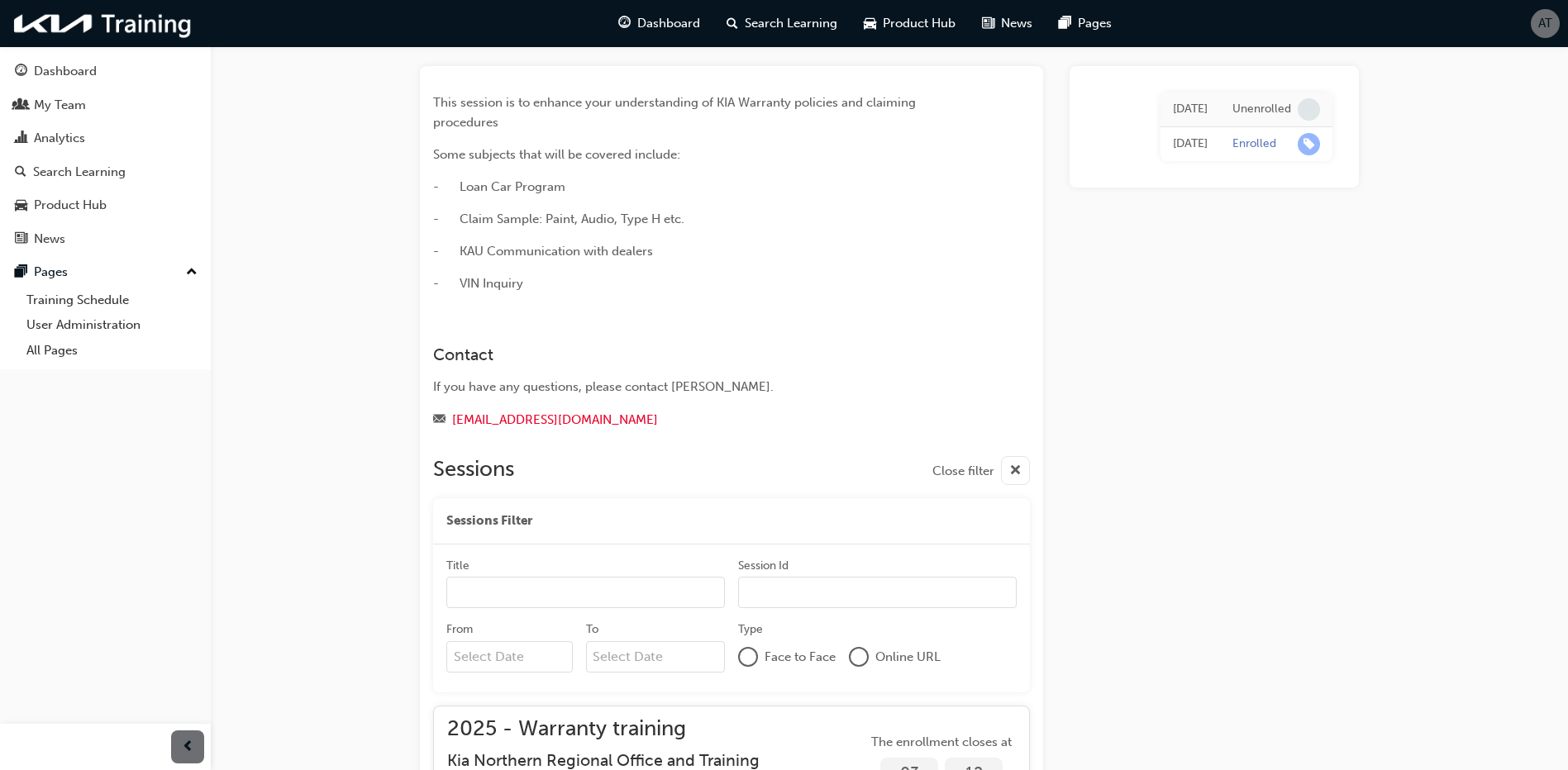
scroll to position [1643, 0]
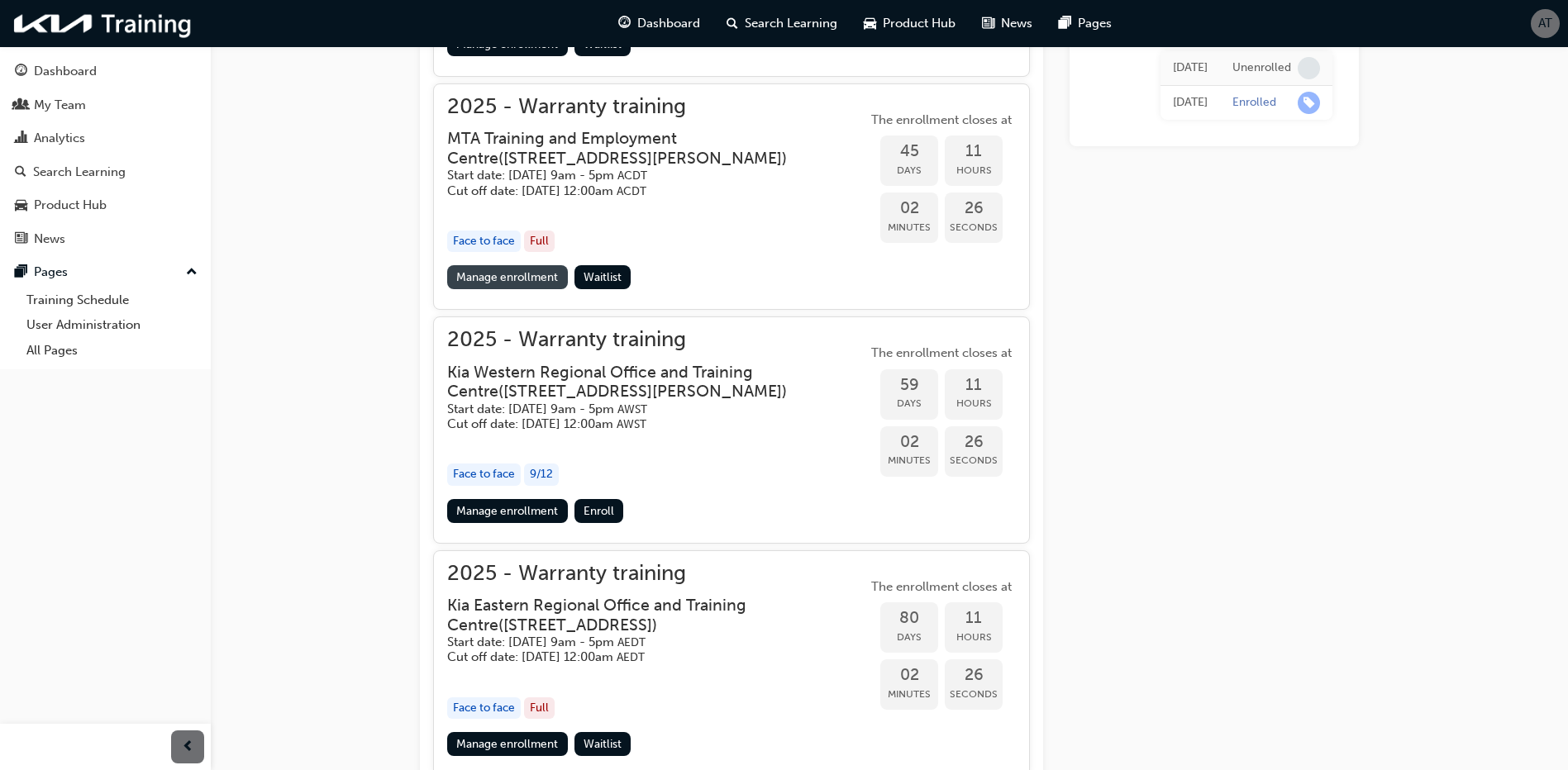
click at [515, 274] on link "Manage enrollment" at bounding box center [507, 277] width 120 height 23
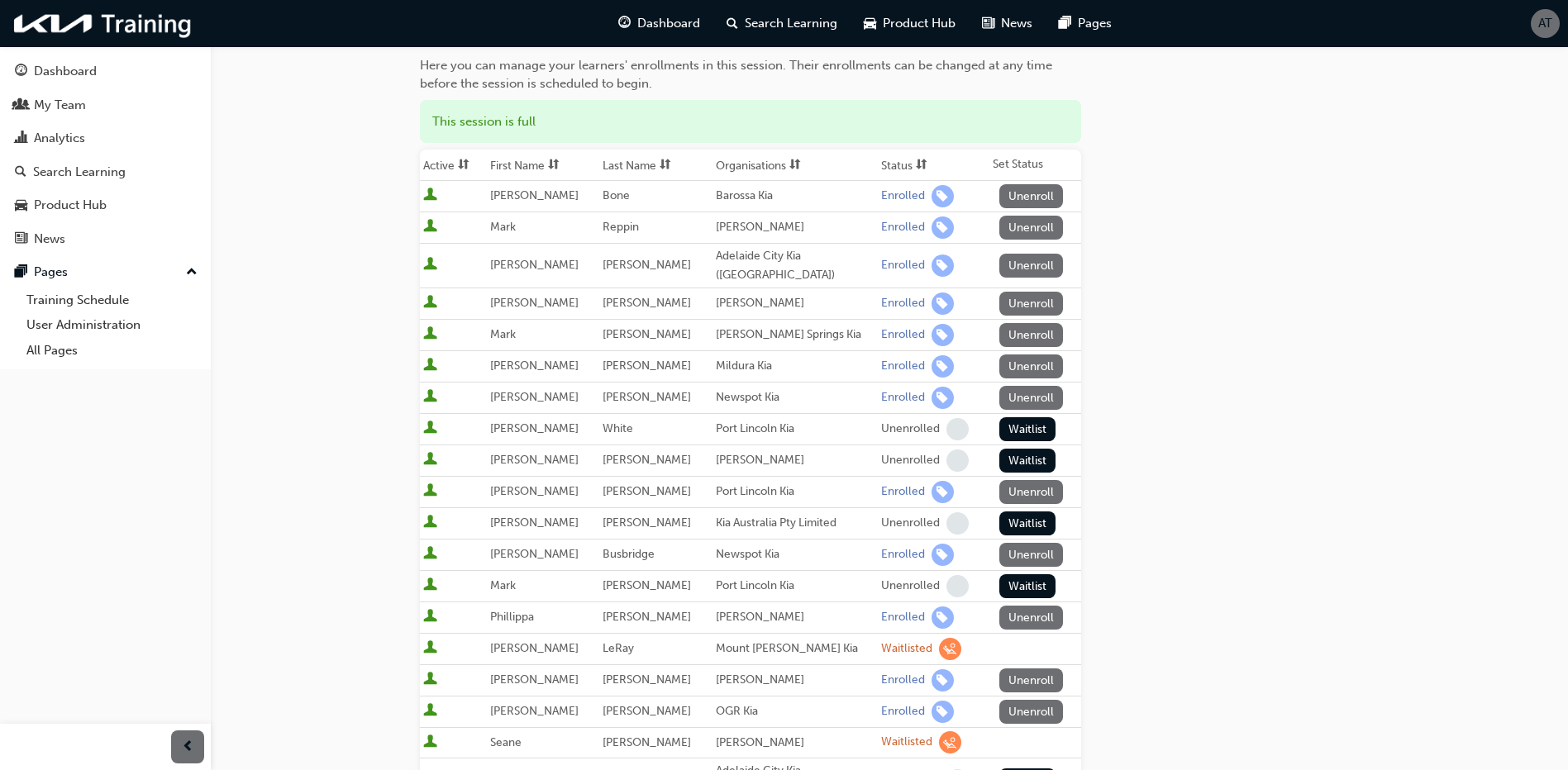
scroll to position [165, 0]
click at [892, 155] on th "Status" at bounding box center [933, 164] width 112 height 31
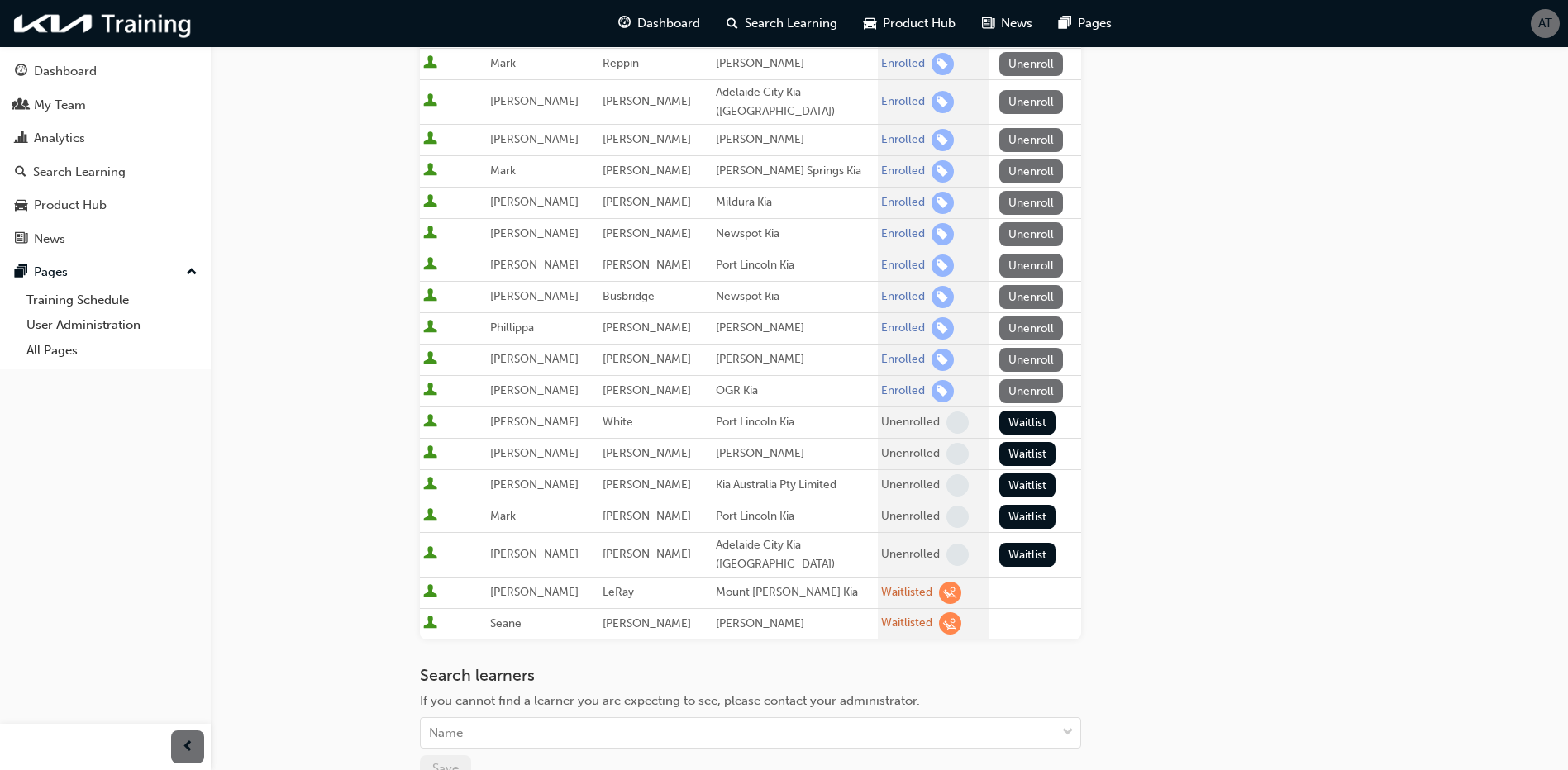
scroll to position [536, 0]
